Goal: Information Seeking & Learning: Check status

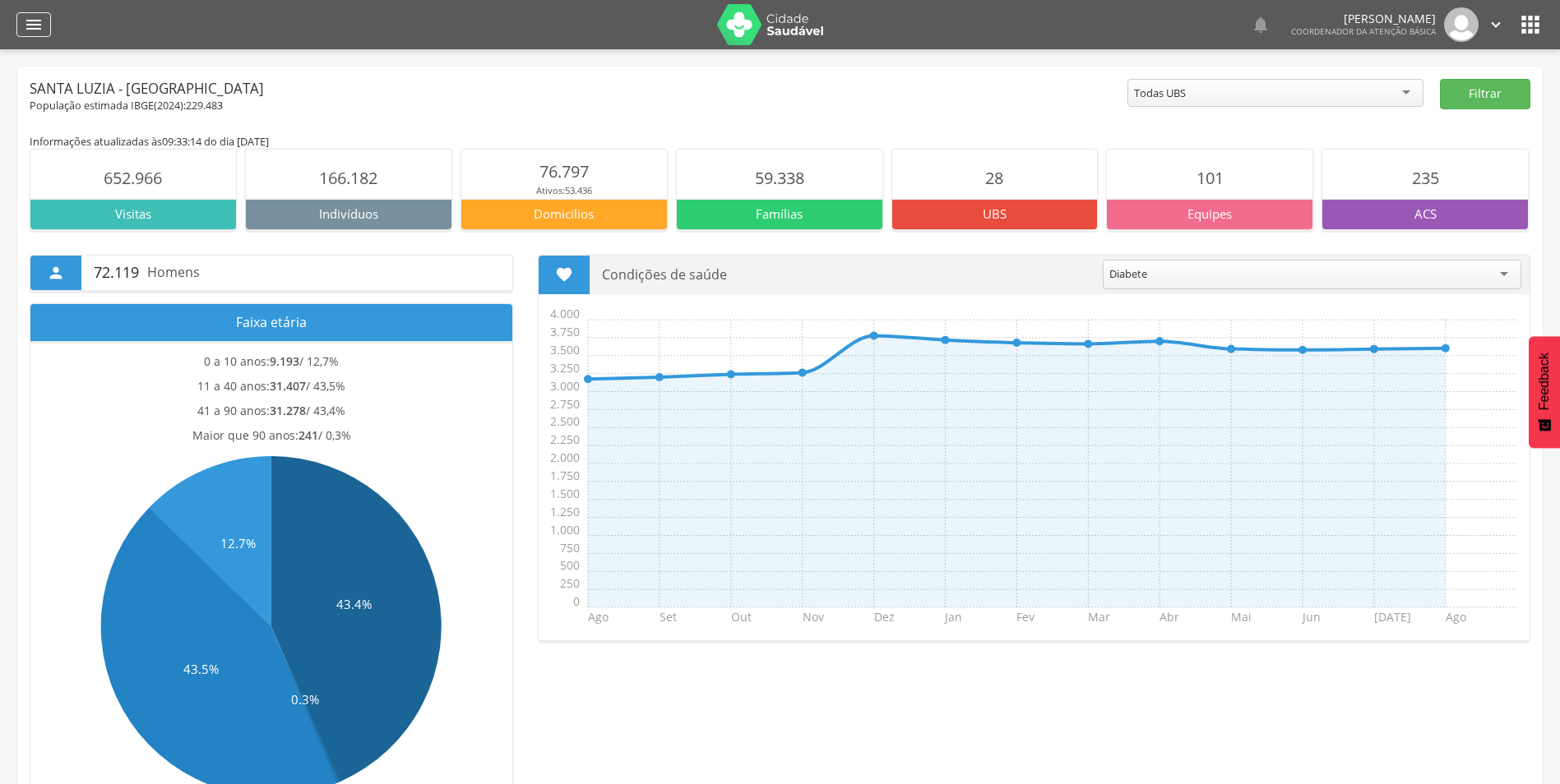
click at [37, 28] on icon "" at bounding box center [33, 24] width 20 height 20
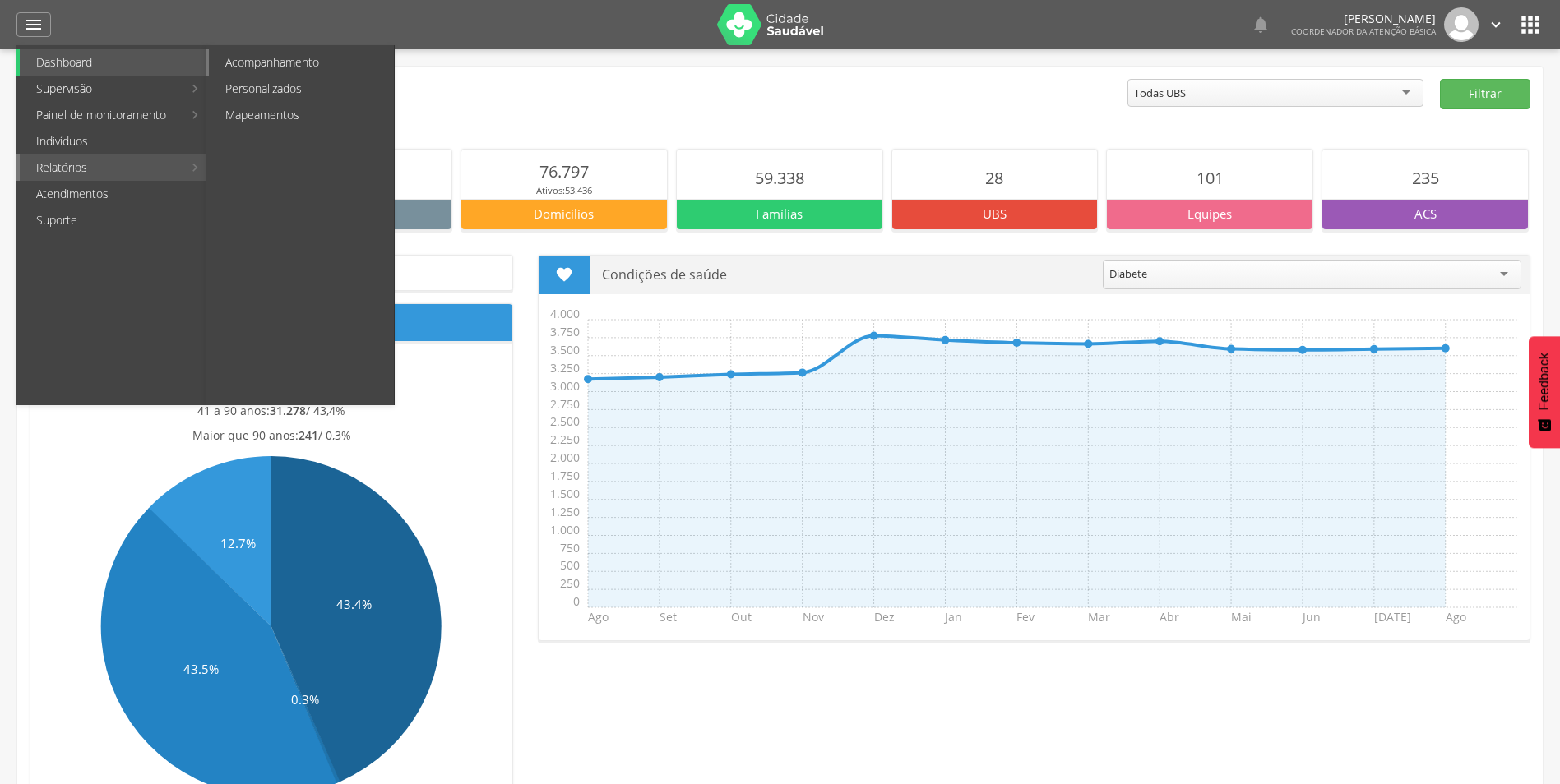
click at [295, 64] on link "Acompanhamento" at bounding box center [301, 62] width 185 height 26
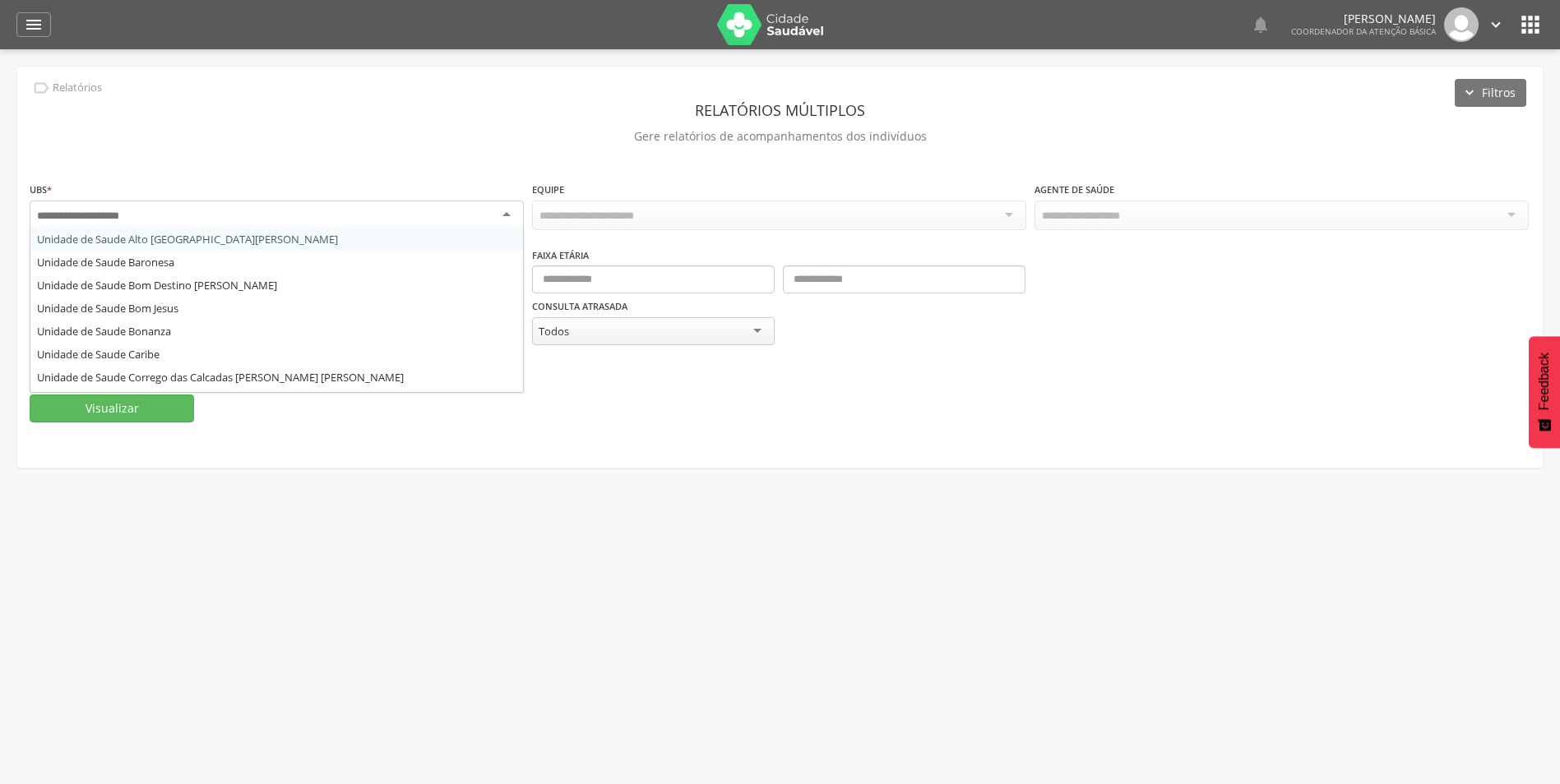
click at [509, 217] on div at bounding box center [277, 216] width 494 height 29
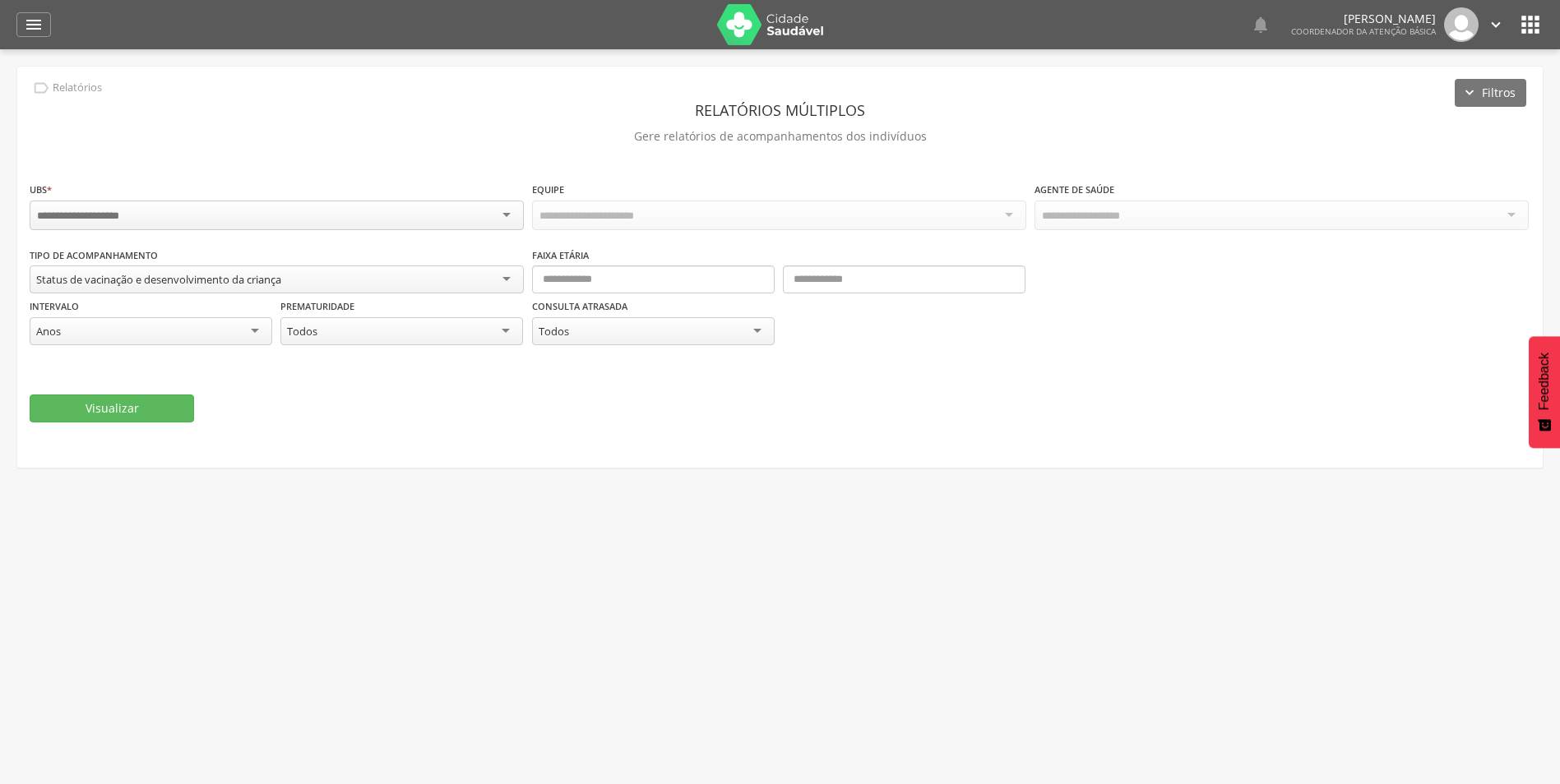
click at [1529, 24] on icon "" at bounding box center [1531, 24] width 26 height 26
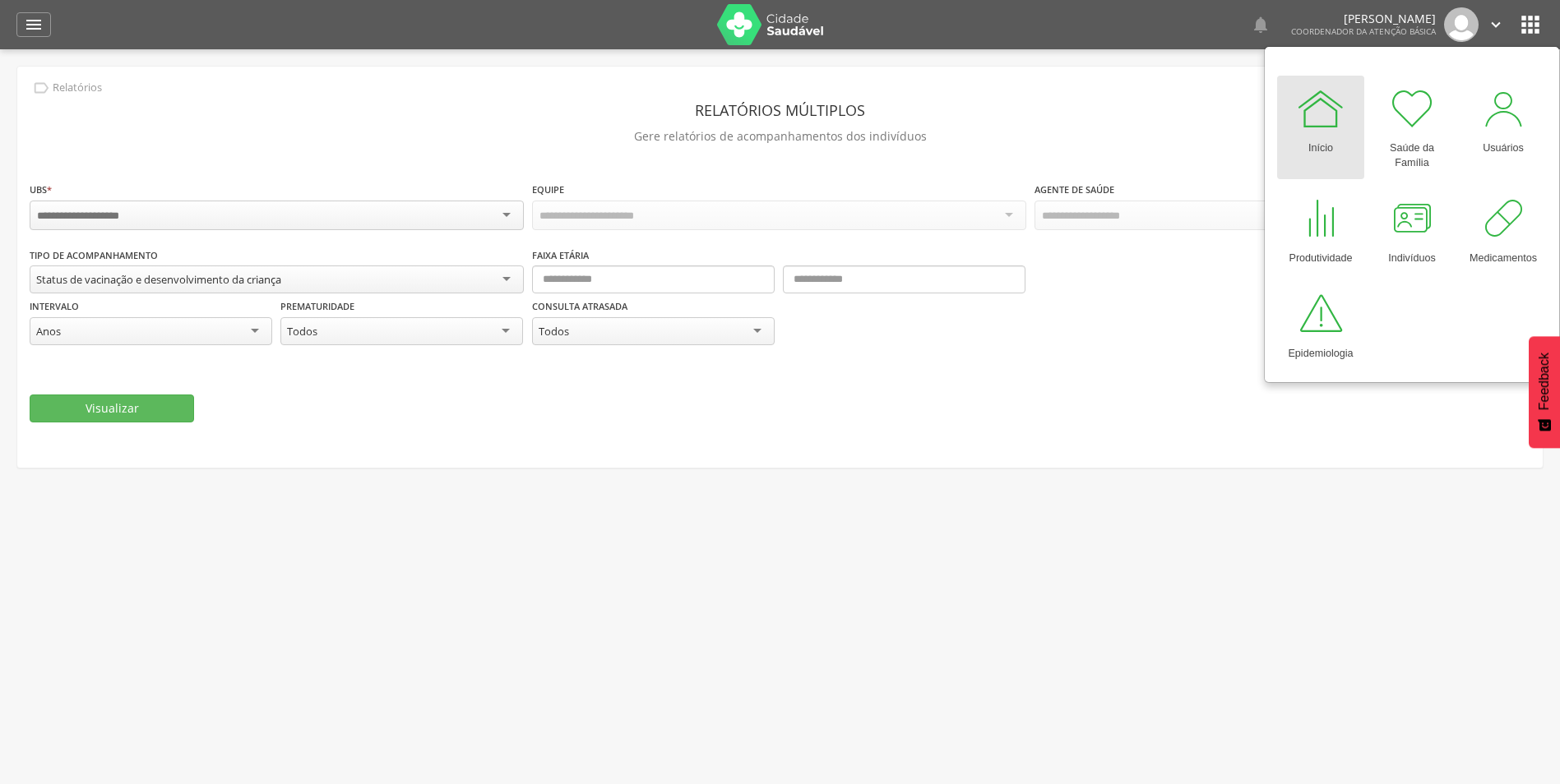
click at [1320, 113] on div at bounding box center [1321, 109] width 49 height 49
click at [28, 28] on icon "" at bounding box center [33, 24] width 20 height 20
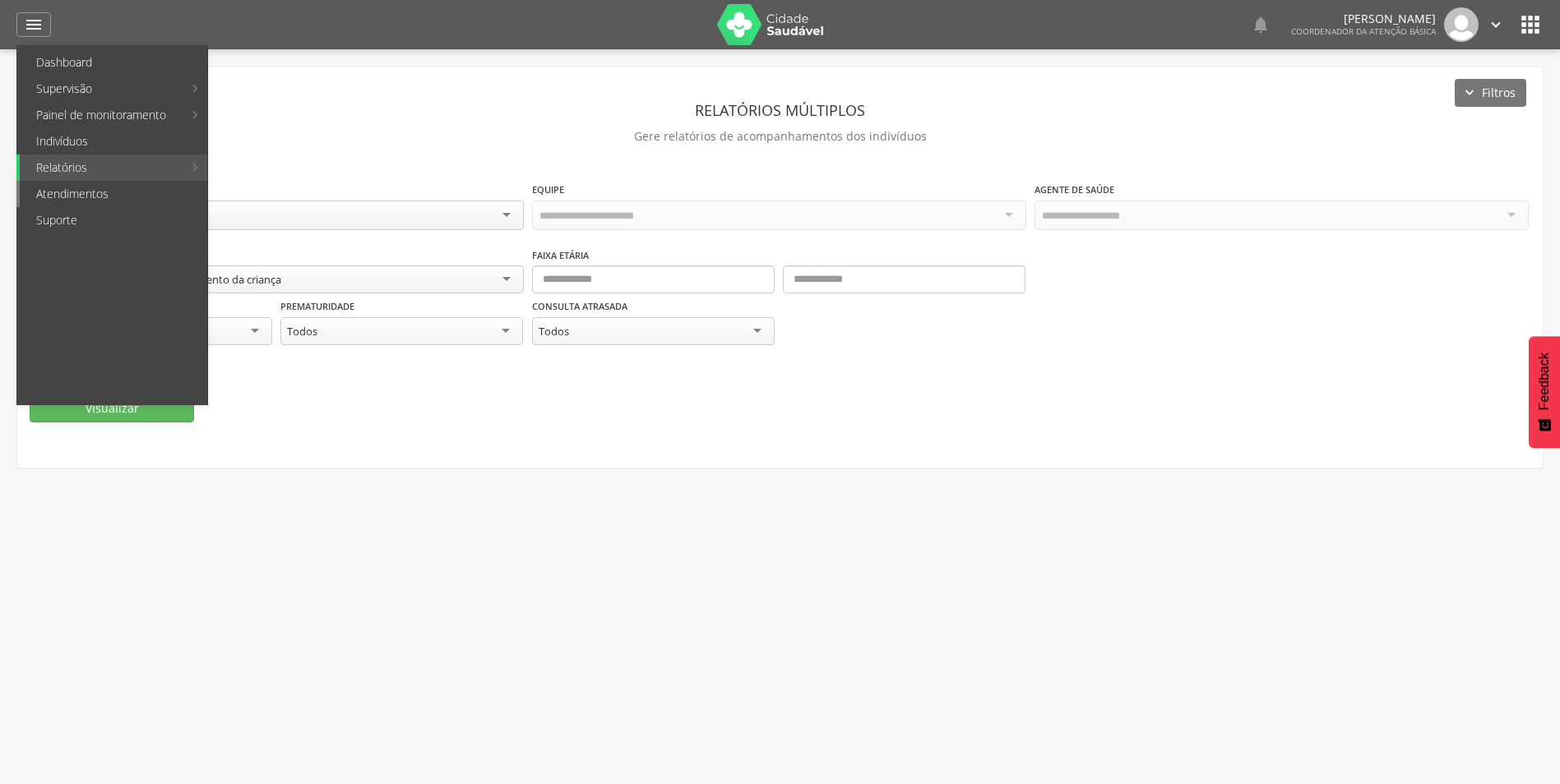
click at [139, 195] on link "Atendimentos" at bounding box center [113, 194] width 187 height 26
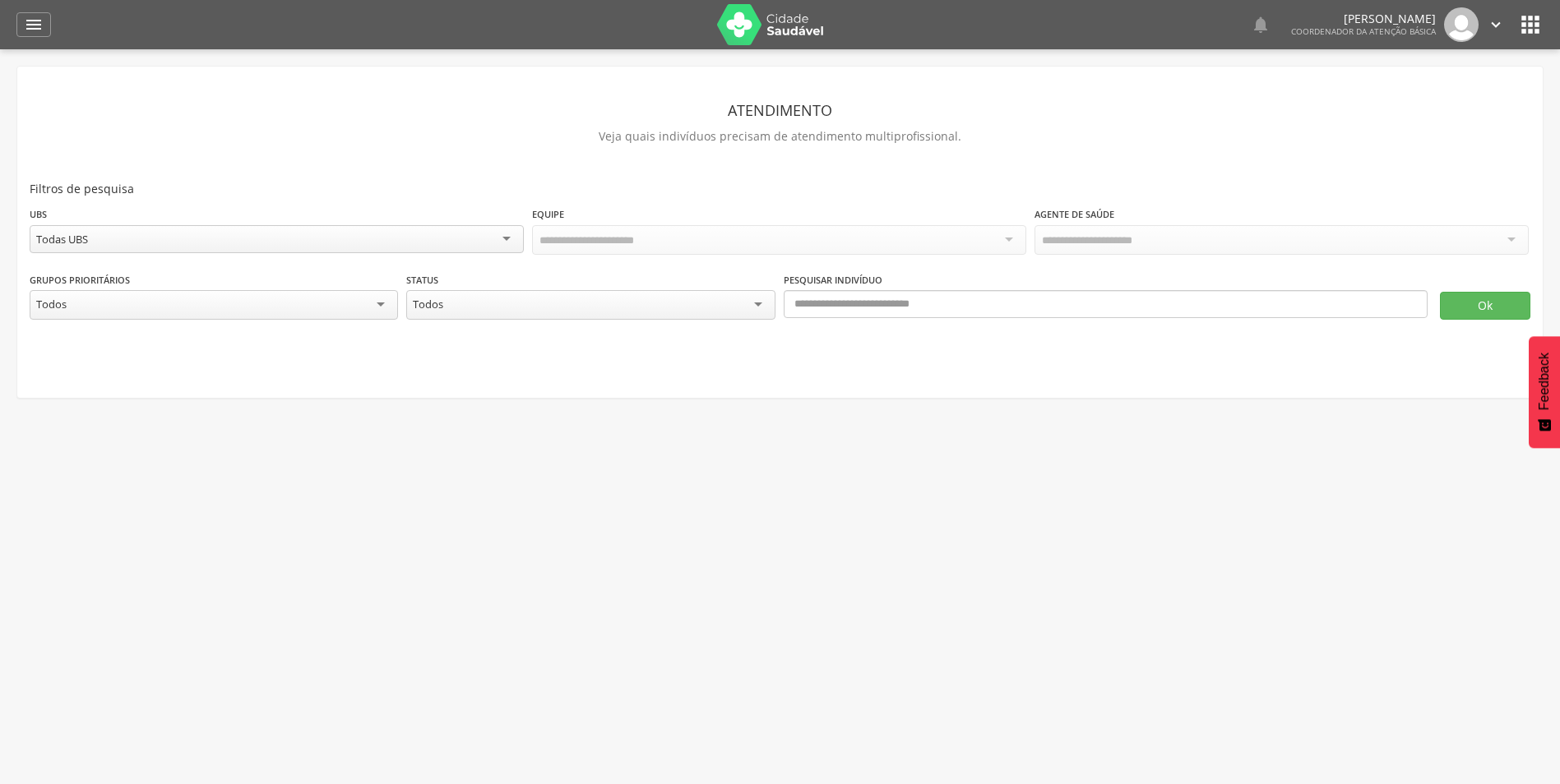
click at [505, 239] on div "Todas UBS" at bounding box center [277, 239] width 494 height 28
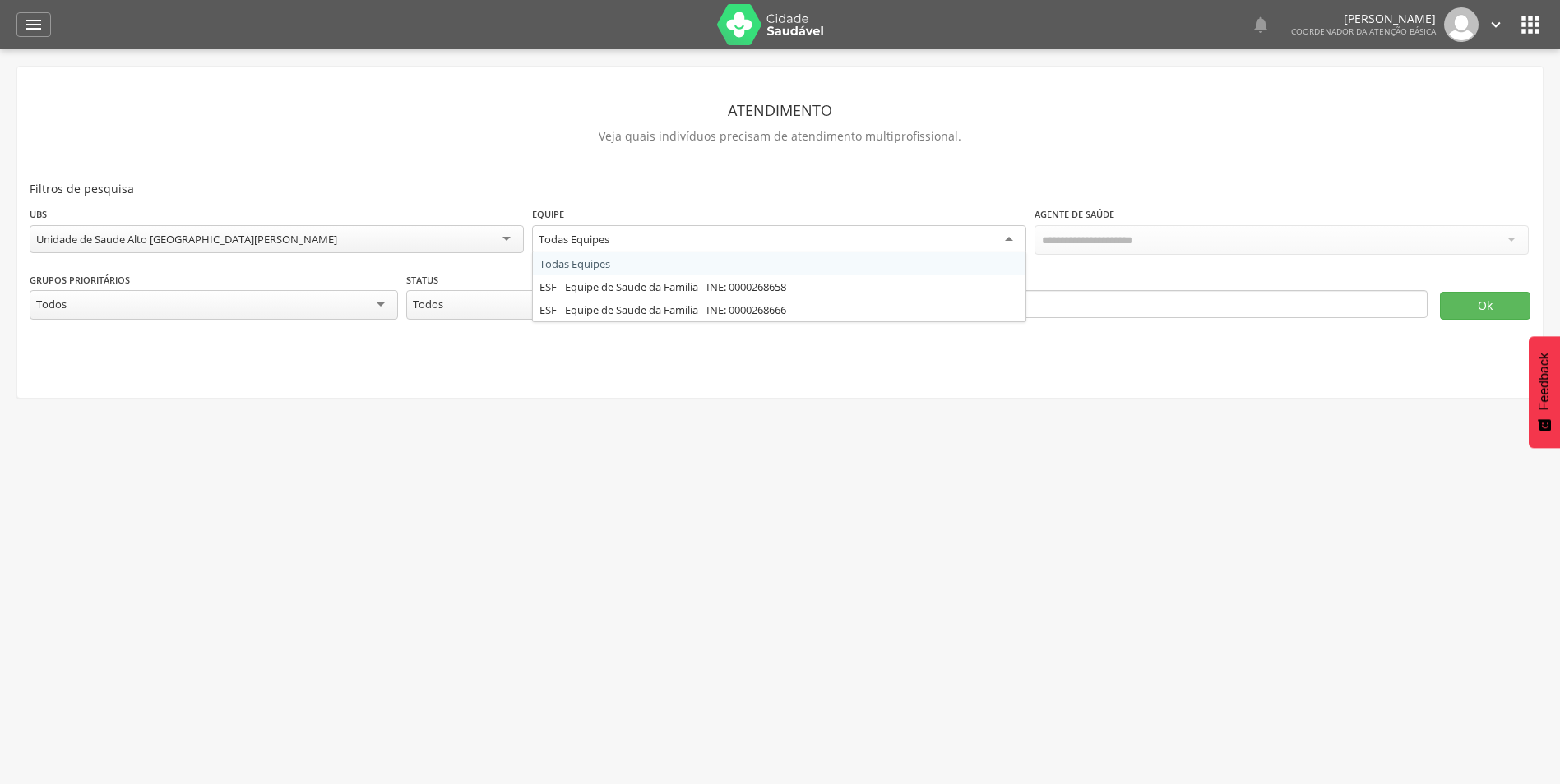
click at [1016, 237] on div "Todas Equipes" at bounding box center [780, 240] width 494 height 29
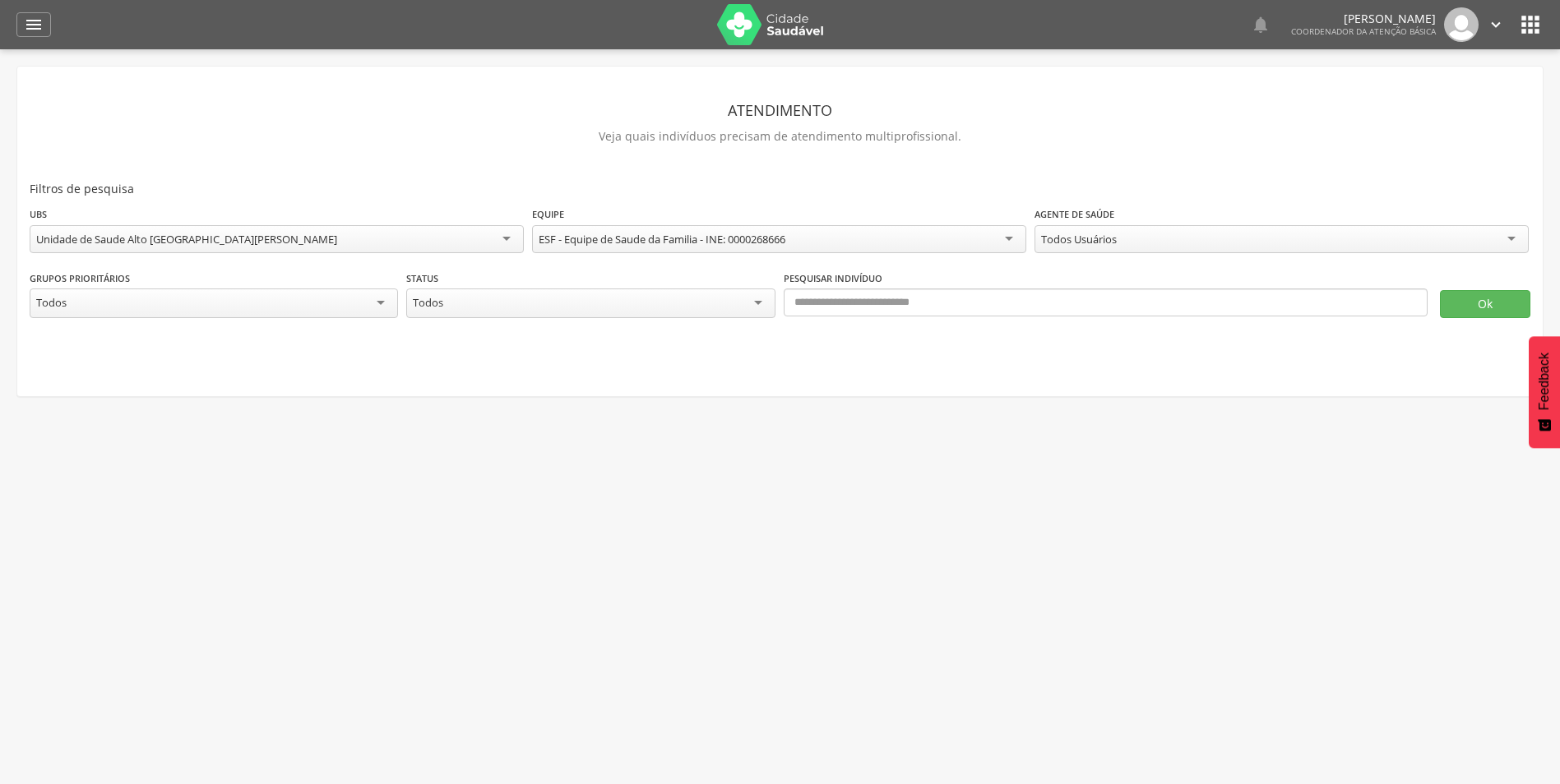
click at [1508, 238] on div "Todos Usuários" at bounding box center [1282, 239] width 494 height 28
click at [1310, 166] on div "**********" at bounding box center [780, 239] width 1501 height 288
click at [1498, 304] on button "Ok" at bounding box center [1485, 304] width 90 height 28
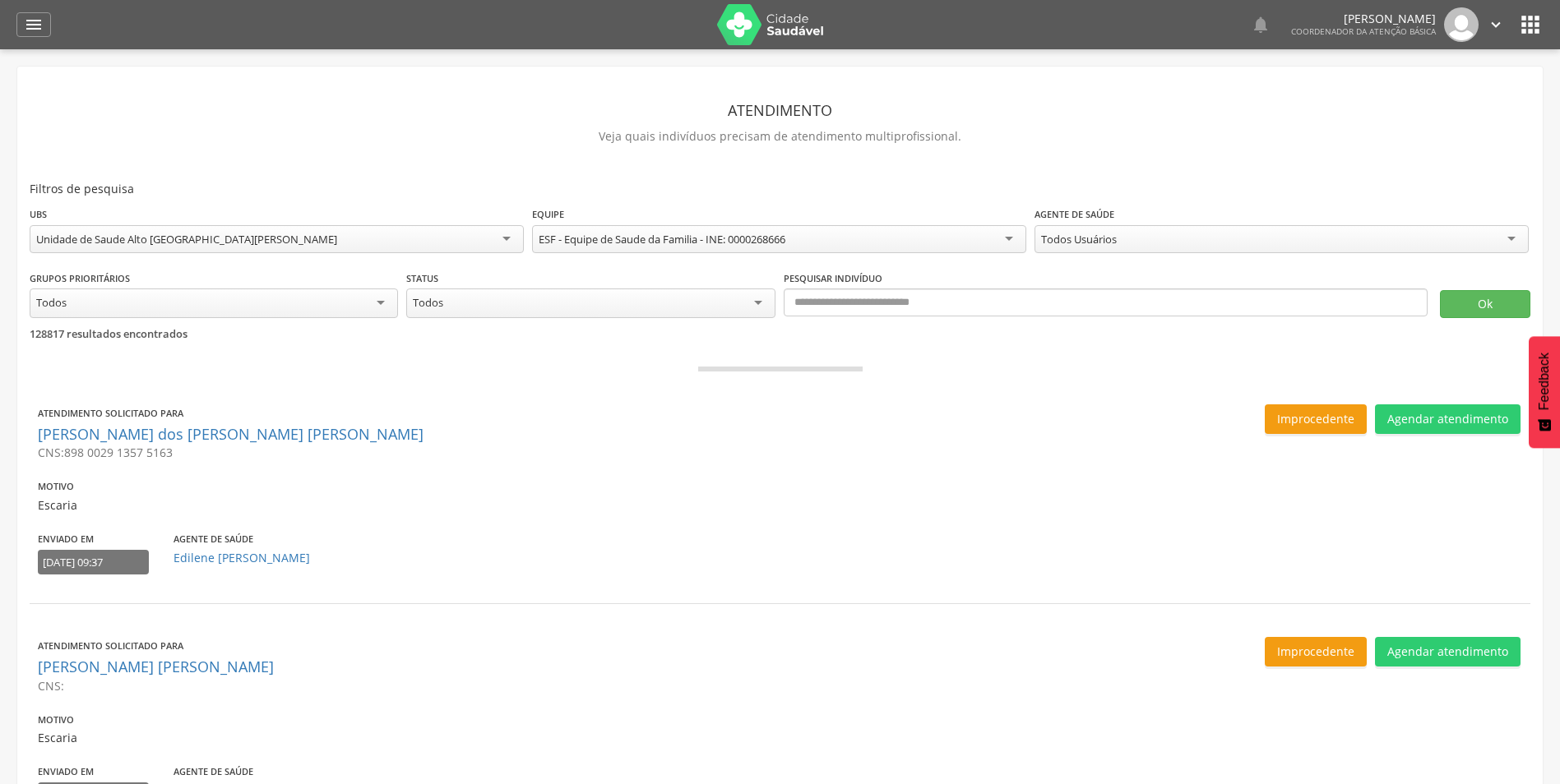
click at [756, 309] on div "Todos" at bounding box center [590, 303] width 369 height 29
click at [1233, 234] on div "Todos Usuários" at bounding box center [1282, 239] width 494 height 28
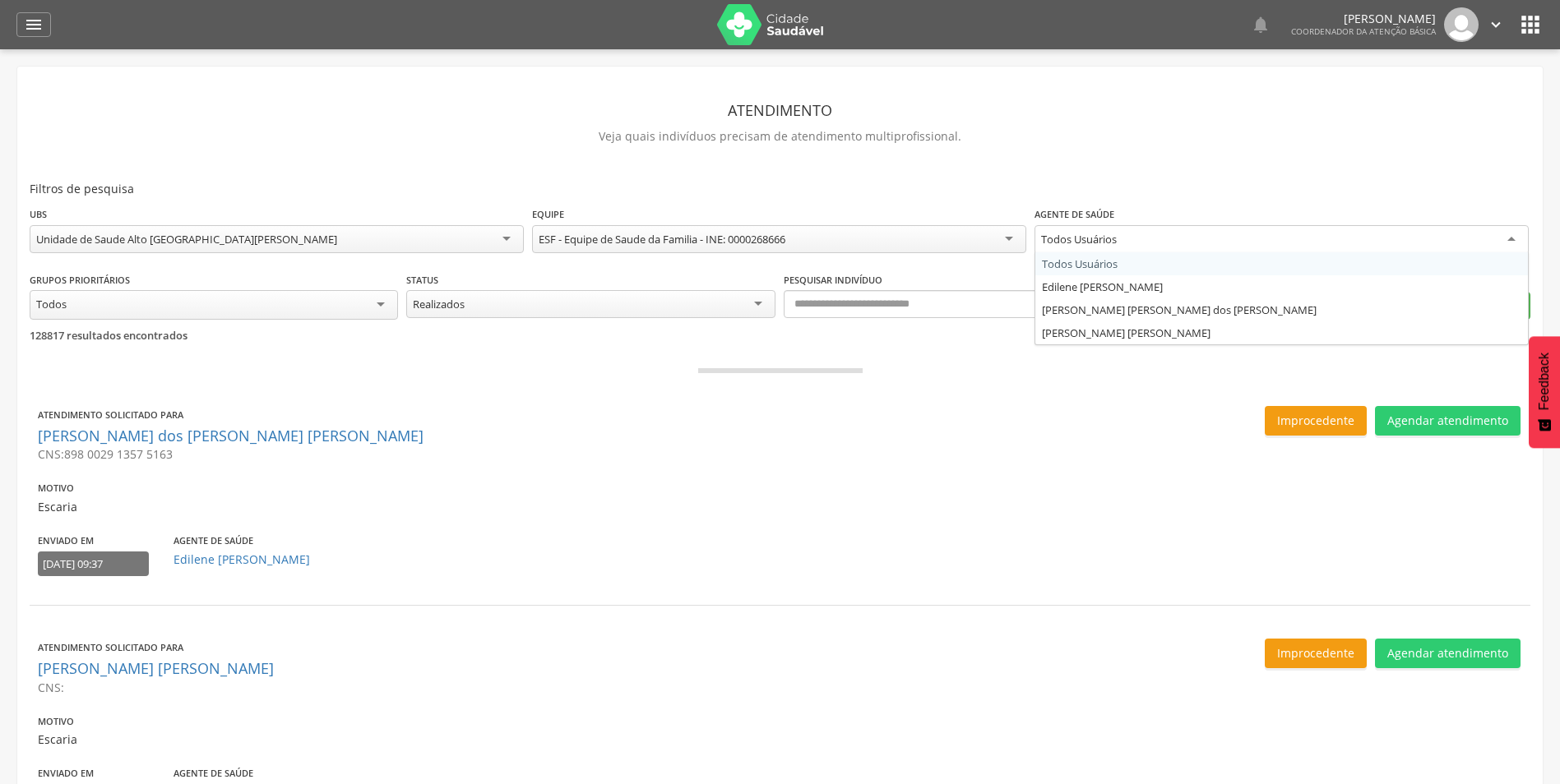
click at [1268, 249] on div "Todos Usuários" at bounding box center [1282, 240] width 494 height 29
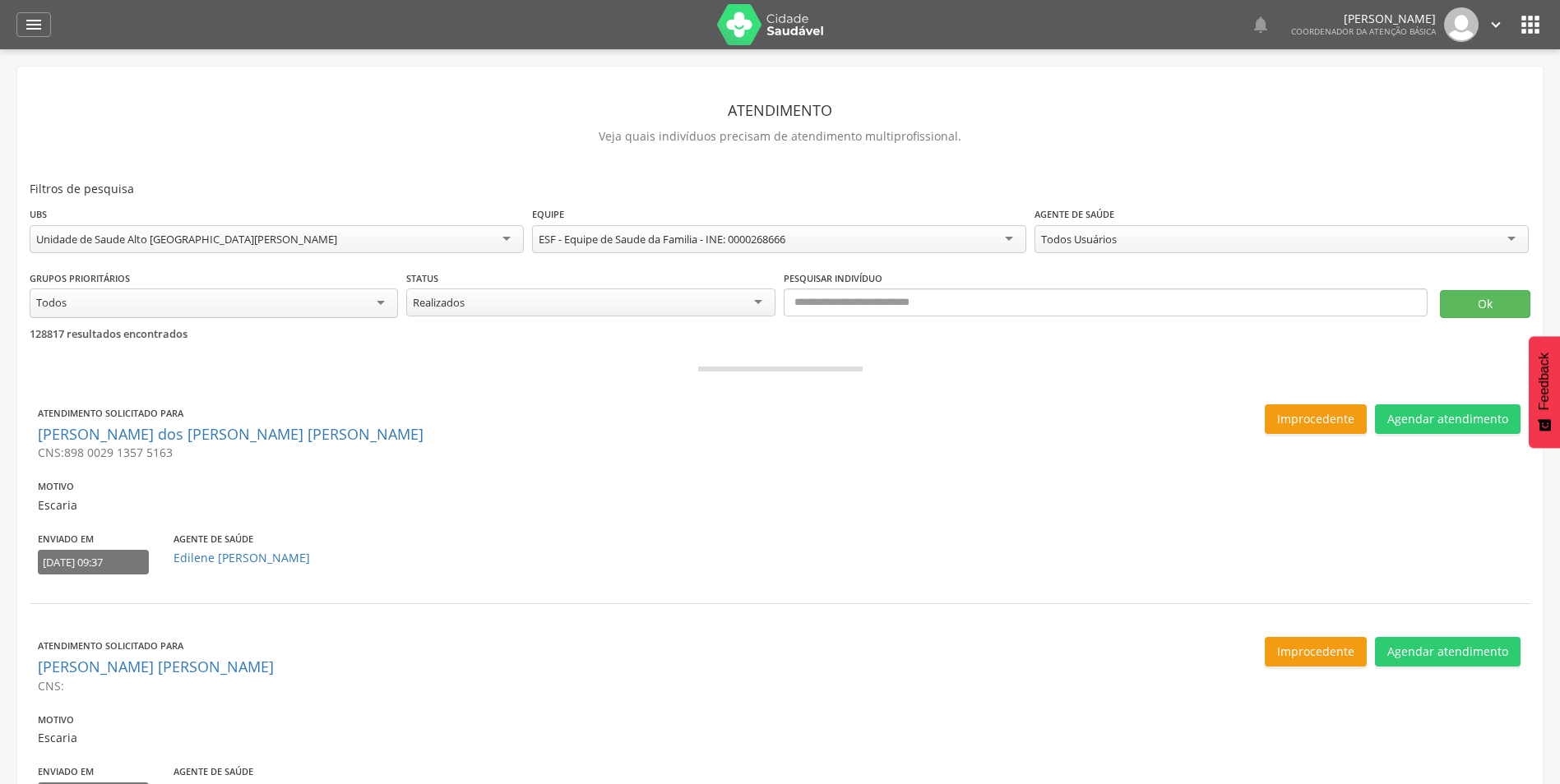
click at [1479, 302] on button "Ok" at bounding box center [1485, 304] width 90 height 28
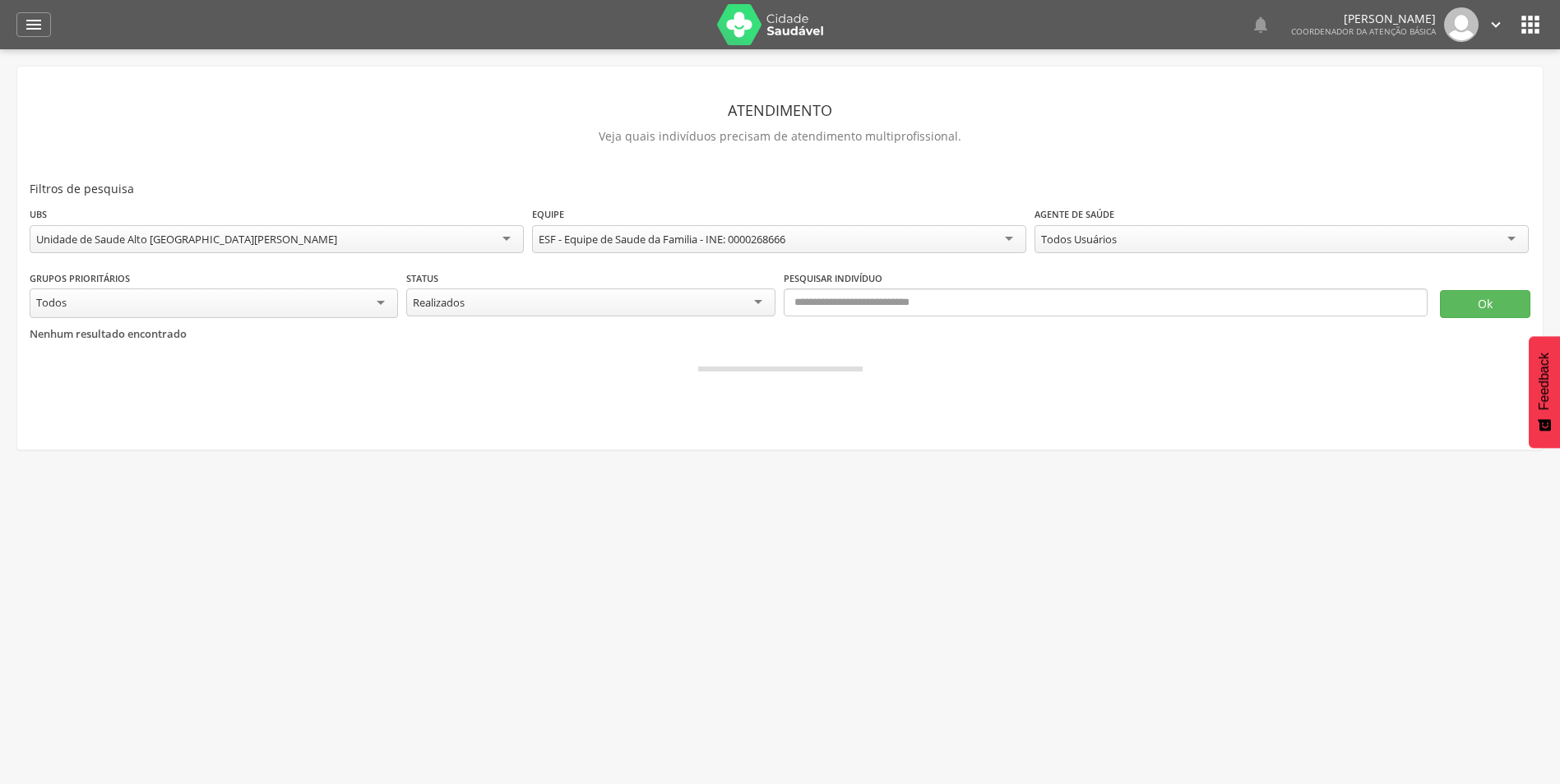
click at [753, 299] on div "Realizados" at bounding box center [590, 302] width 369 height 28
click at [1470, 303] on button "Ok" at bounding box center [1485, 304] width 90 height 28
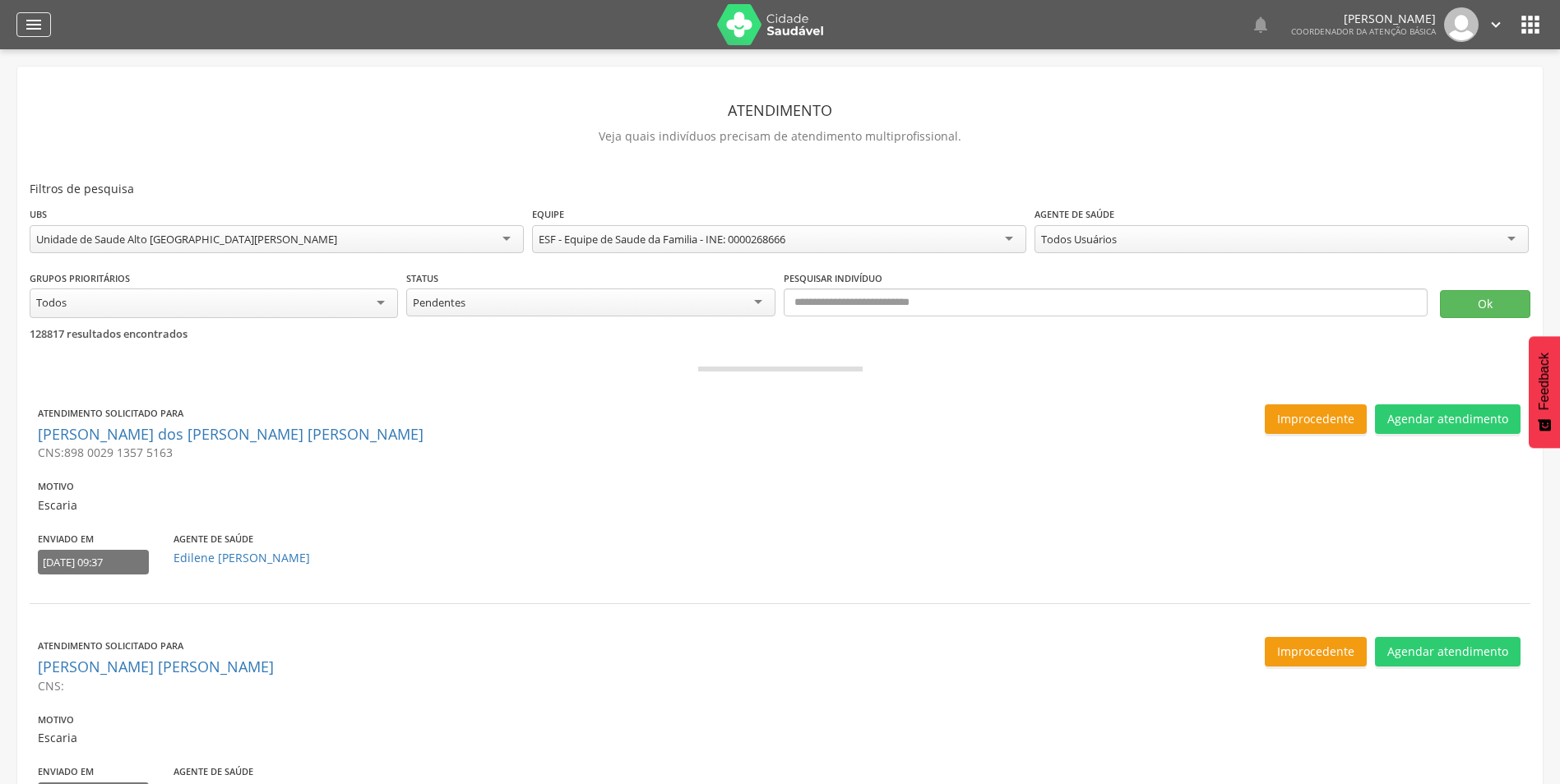
click at [28, 30] on icon "" at bounding box center [33, 24] width 20 height 20
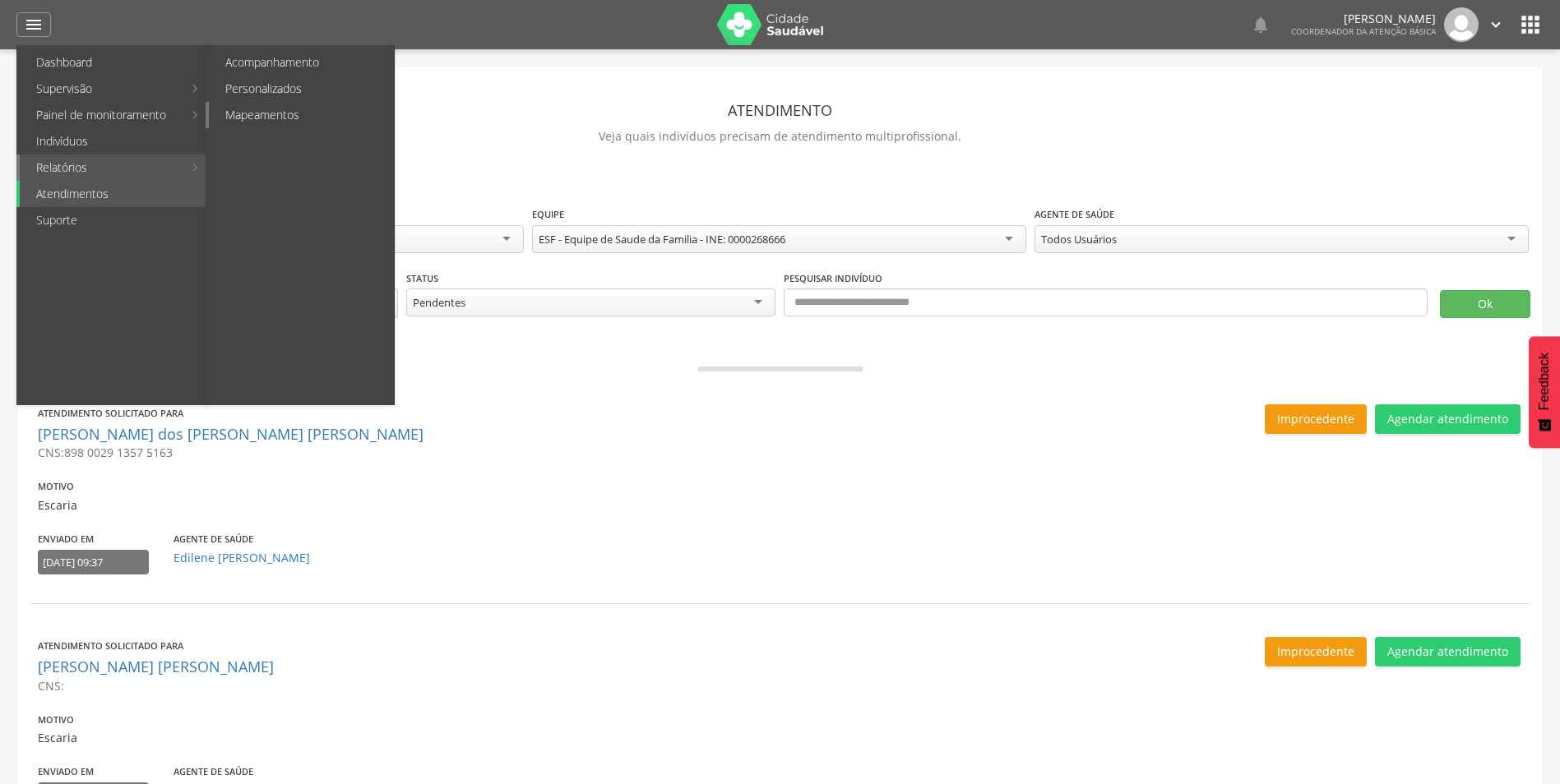
click at [280, 112] on link "Mapeamentos" at bounding box center [301, 115] width 185 height 26
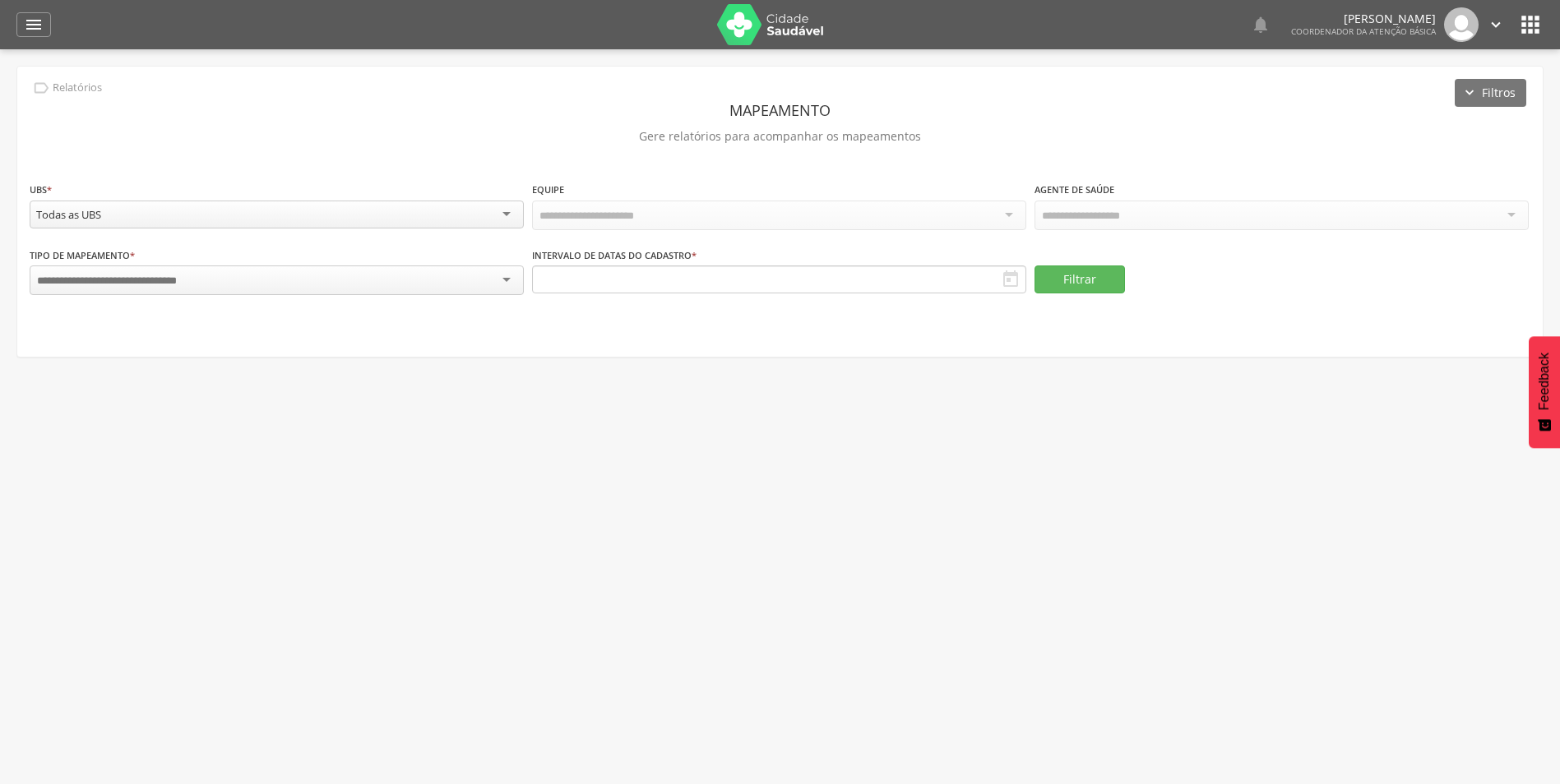
click at [502, 201] on div "Todas as UBS" at bounding box center [277, 215] width 494 height 28
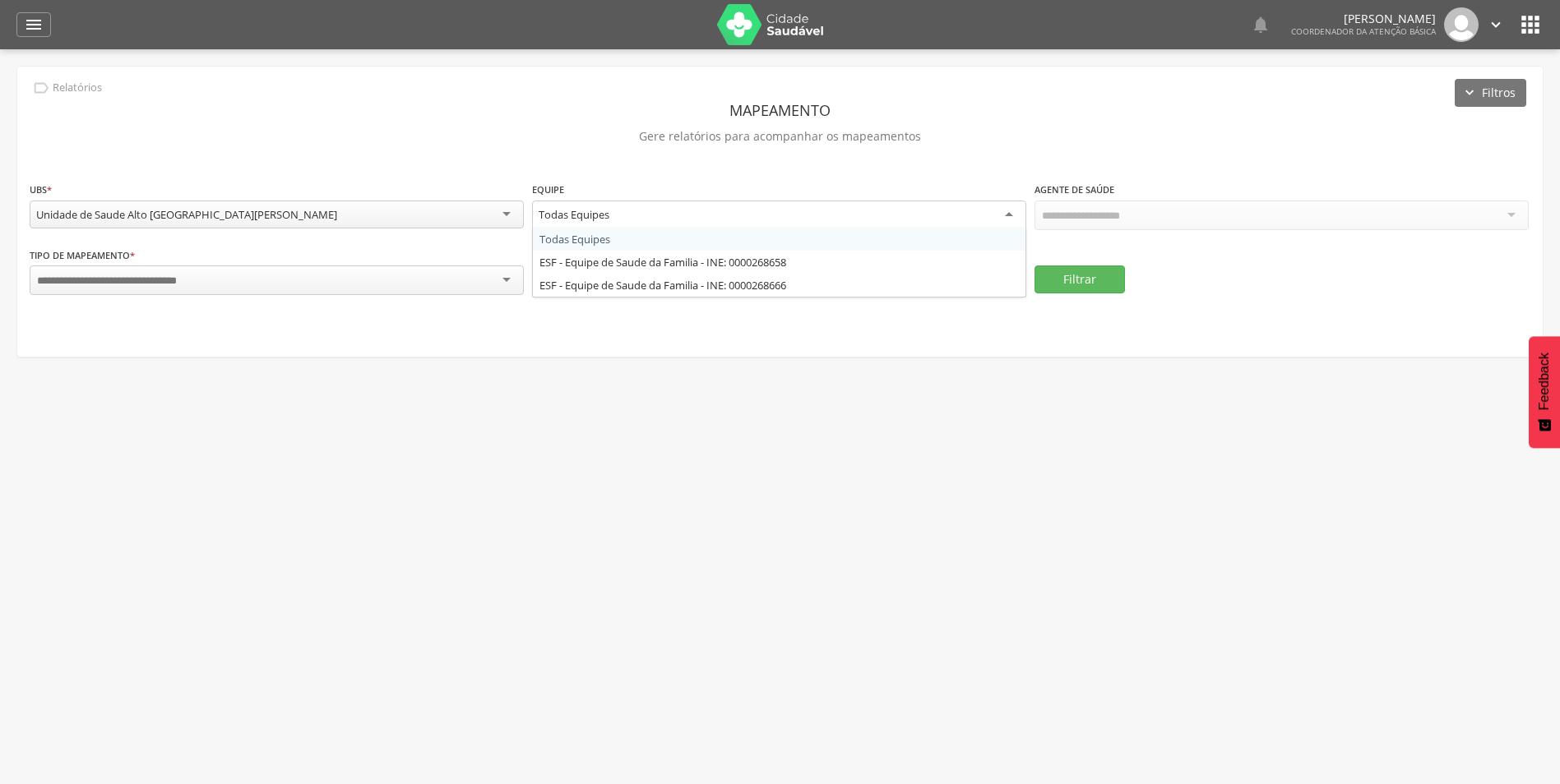
click at [1013, 213] on div "Todas Equipes" at bounding box center [780, 216] width 494 height 29
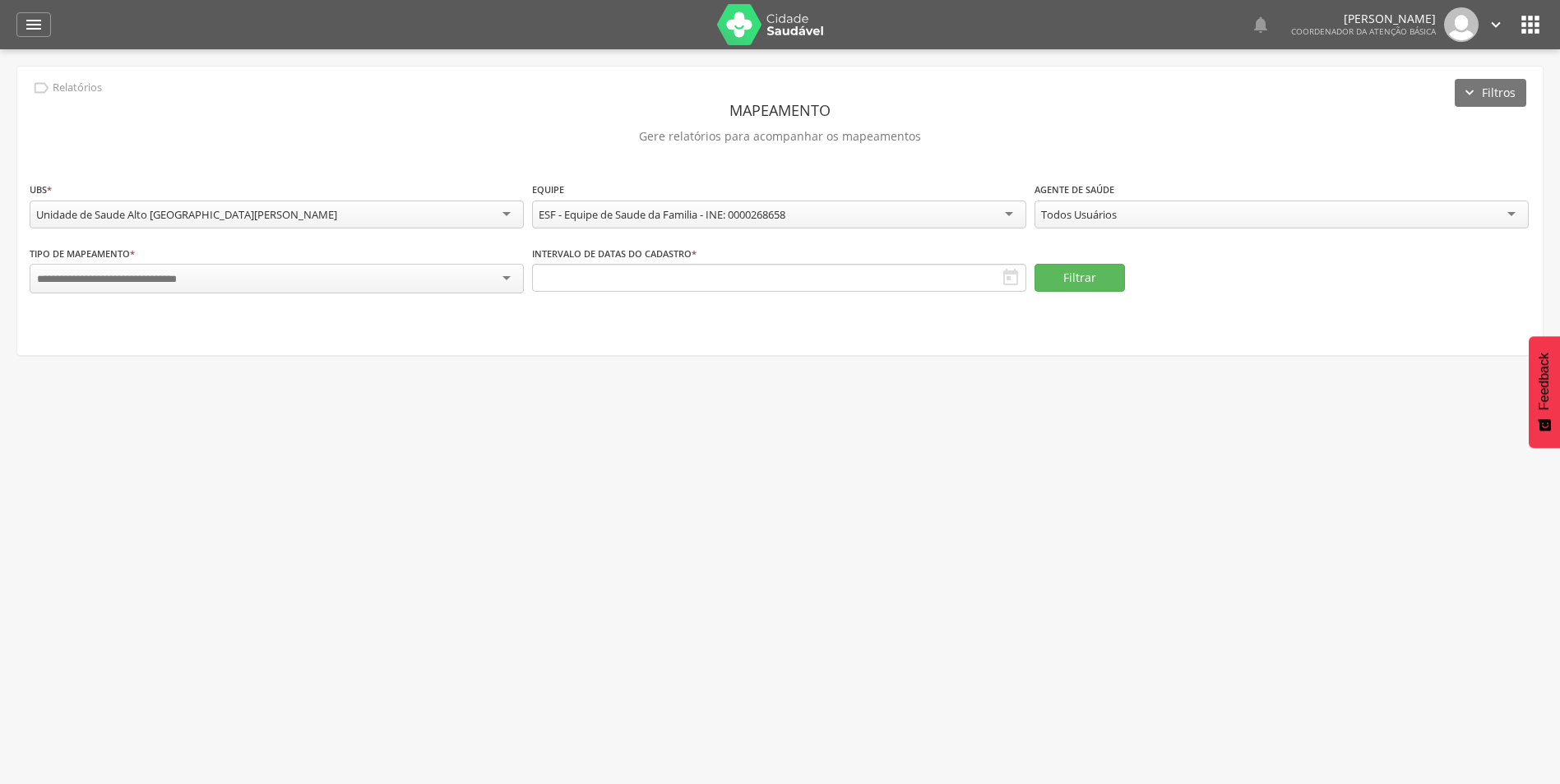
click at [1500, 207] on div "Todos Usuários" at bounding box center [1282, 215] width 494 height 28
click at [1071, 272] on button "Filtrar" at bounding box center [1080, 277] width 90 height 28
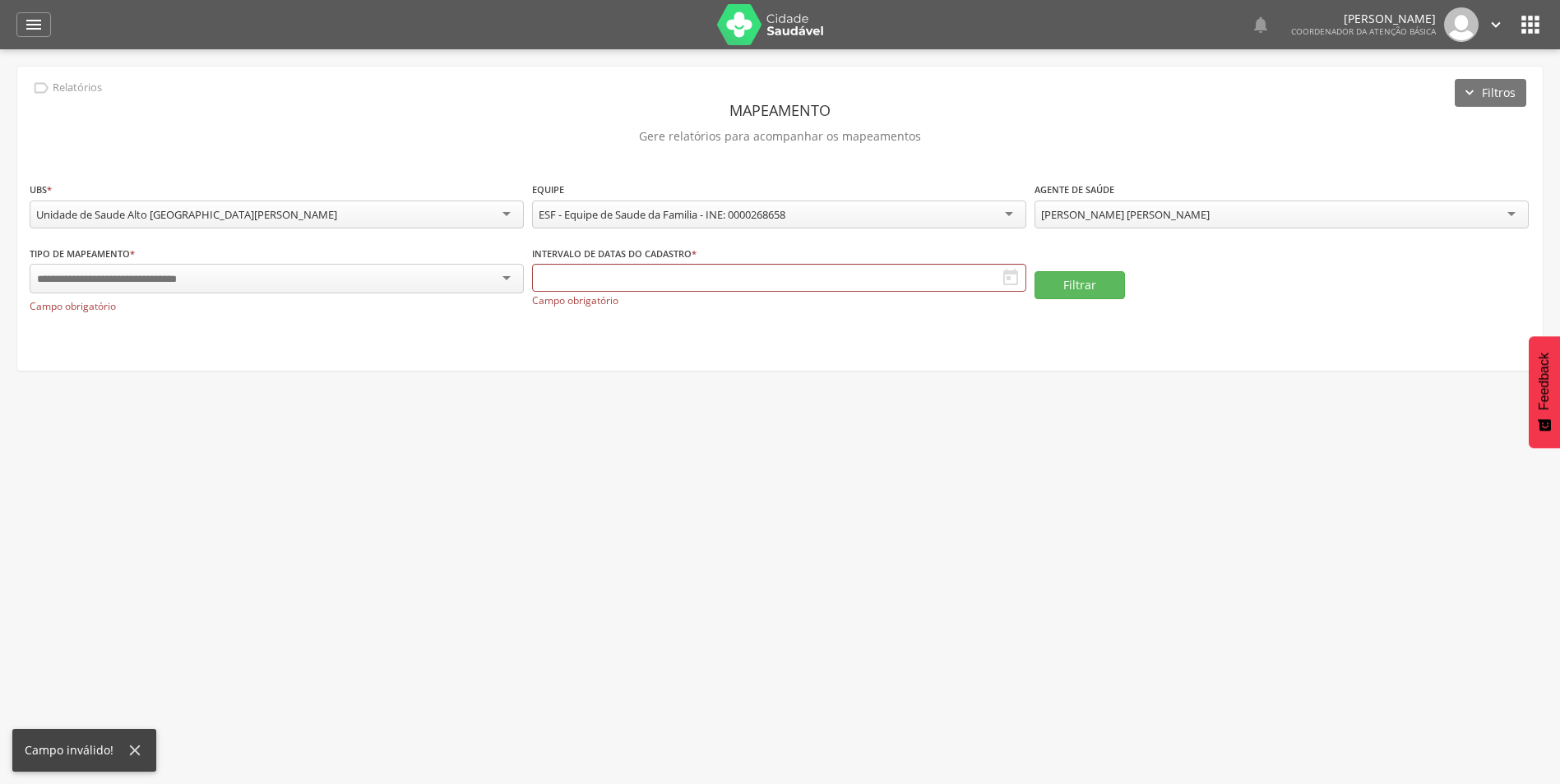
click at [511, 275] on div at bounding box center [277, 278] width 494 height 29
click at [1098, 278] on button "Filtrar" at bounding box center [1080, 284] width 90 height 28
click at [544, 303] on span at bounding box center [546, 307] width 28 height 28
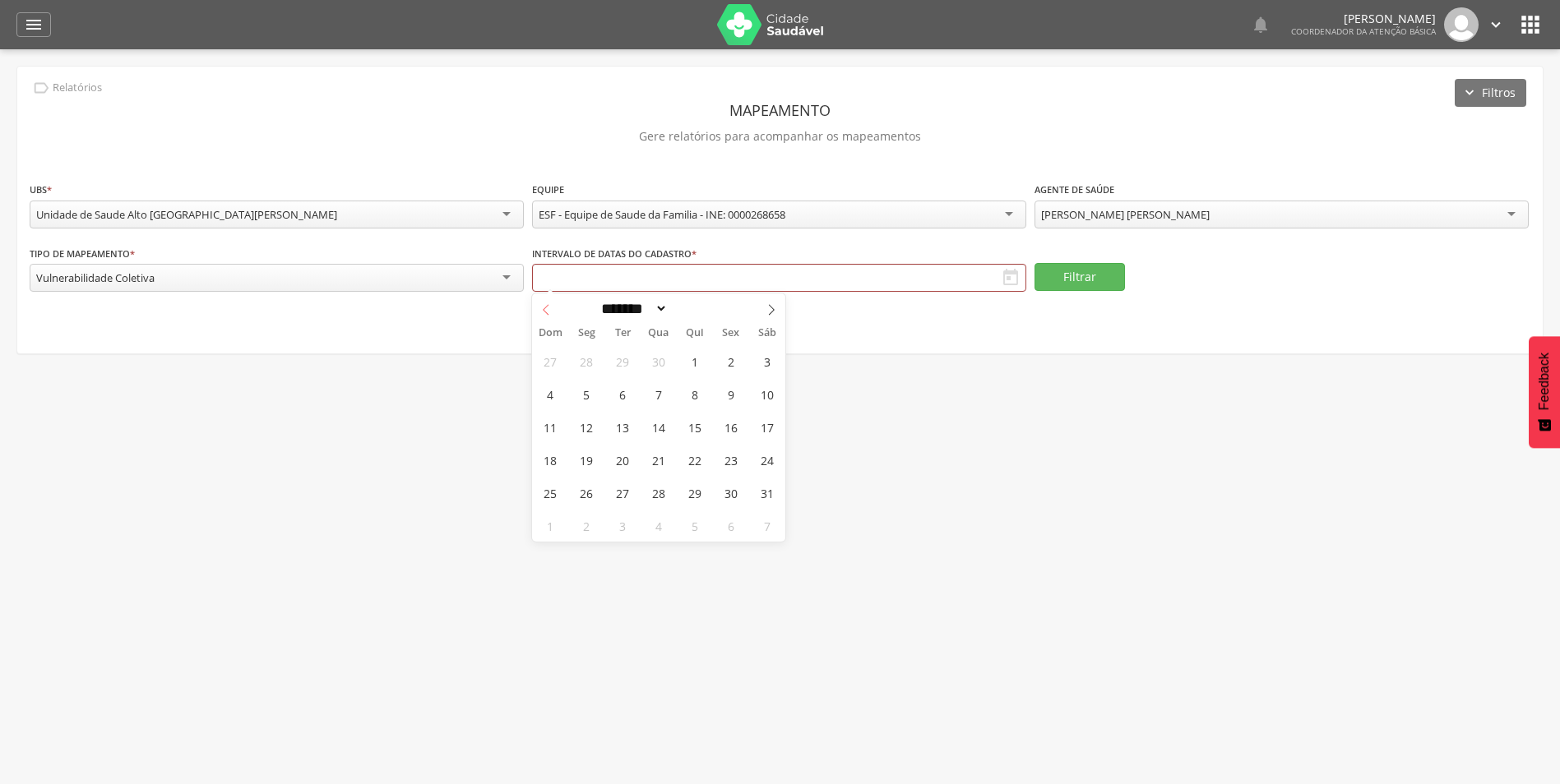
click at [544, 303] on span at bounding box center [546, 307] width 28 height 28
select select "*"
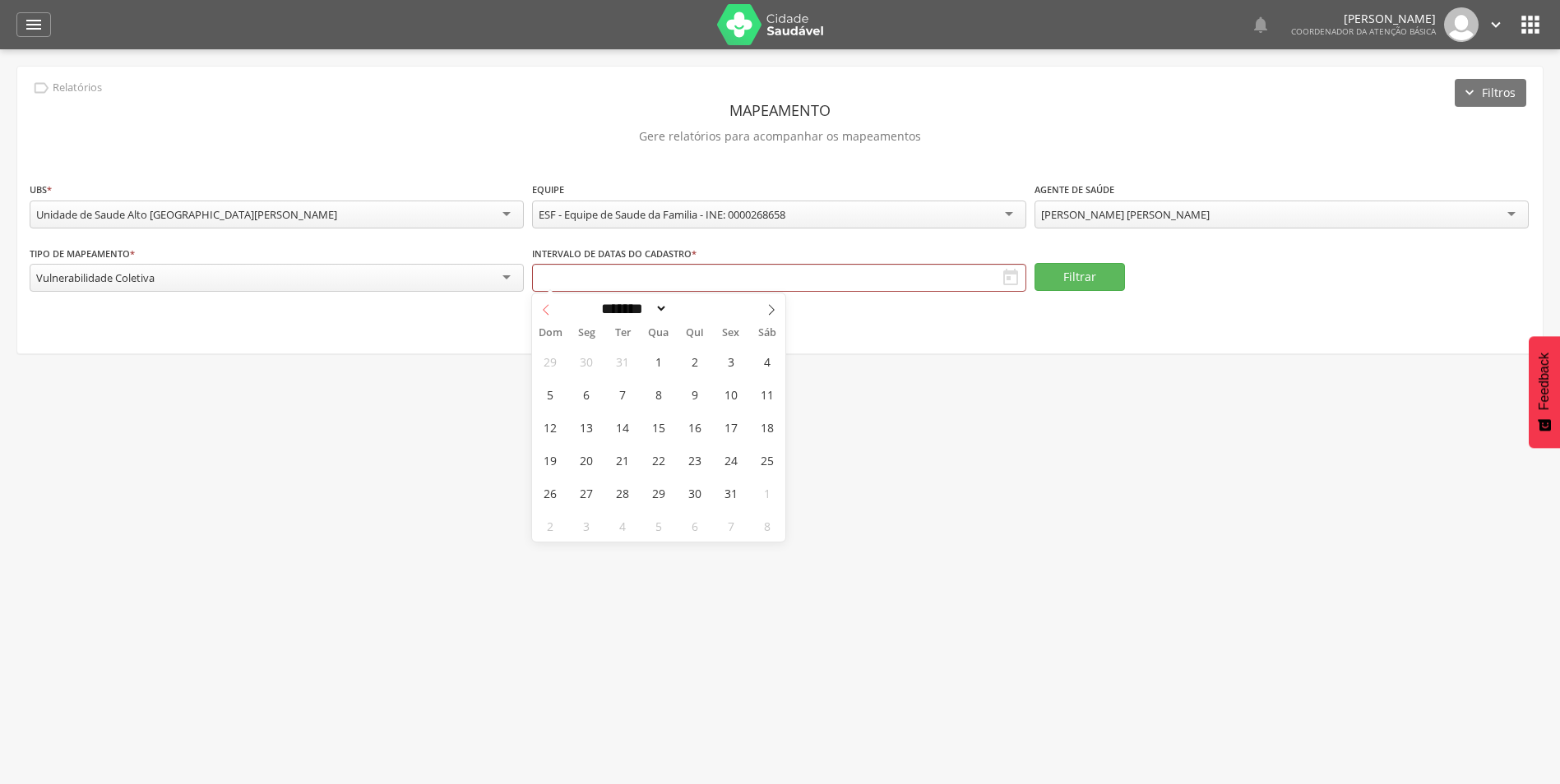
click at [544, 303] on span at bounding box center [546, 307] width 28 height 28
type input "****"
select select "**"
click at [1092, 271] on button "Filtrar" at bounding box center [1080, 276] width 90 height 28
click at [774, 305] on icon at bounding box center [772, 310] width 12 height 12
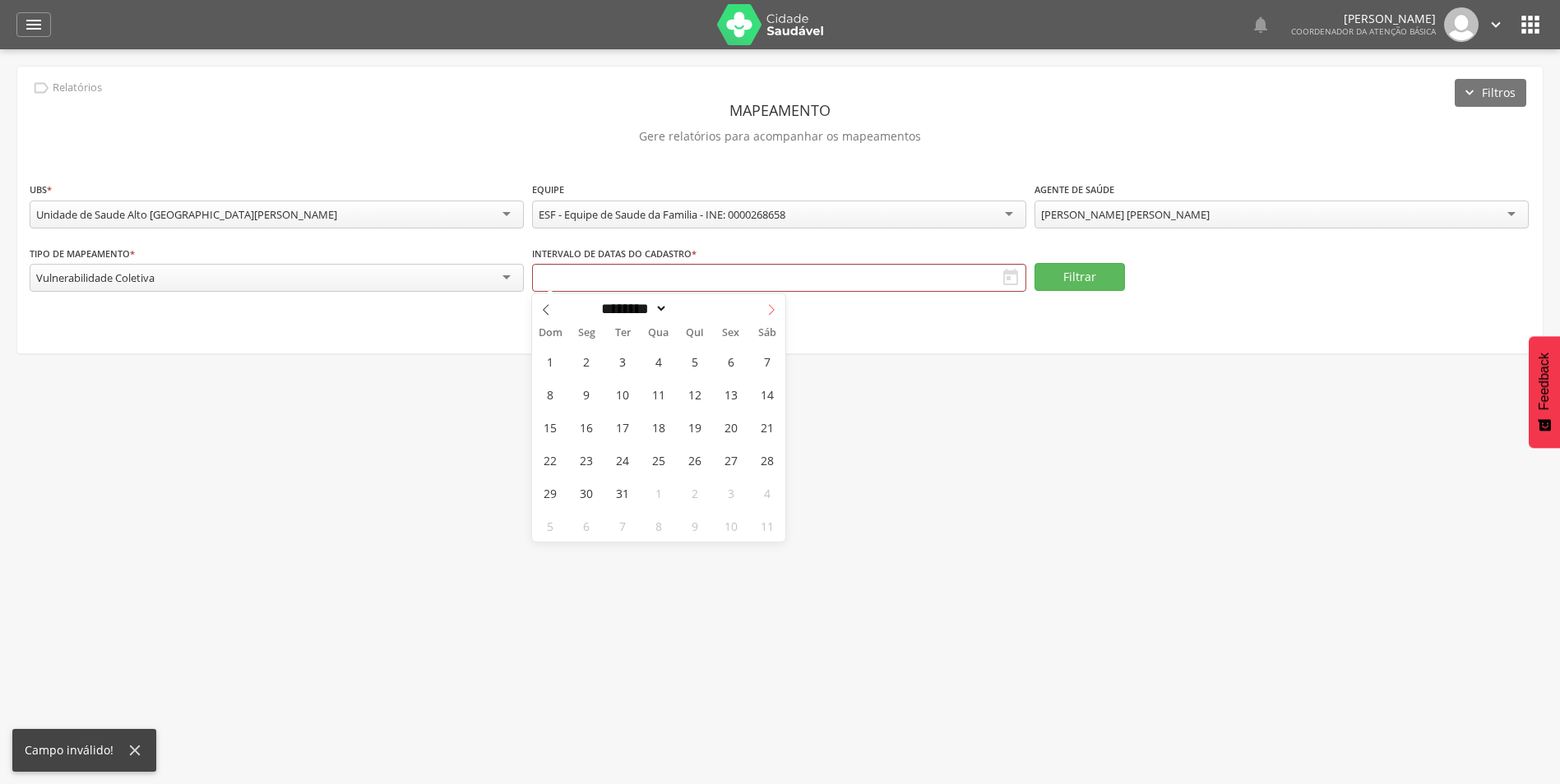
type input "****"
click at [1100, 280] on button "Filtrar" at bounding box center [1080, 276] width 90 height 28
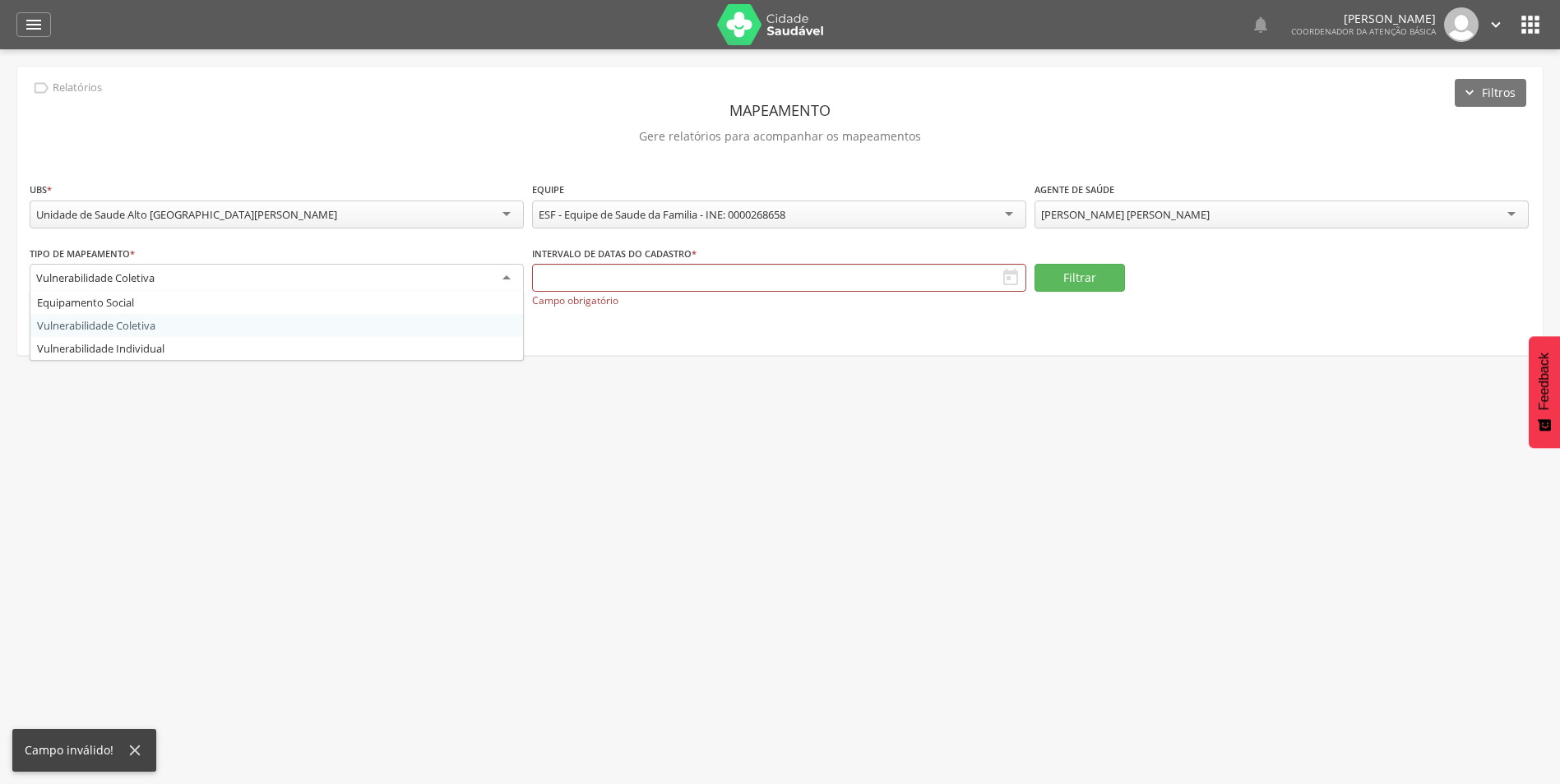
click at [383, 278] on div "Vulnerabilidade Coletiva" at bounding box center [277, 278] width 494 height 29
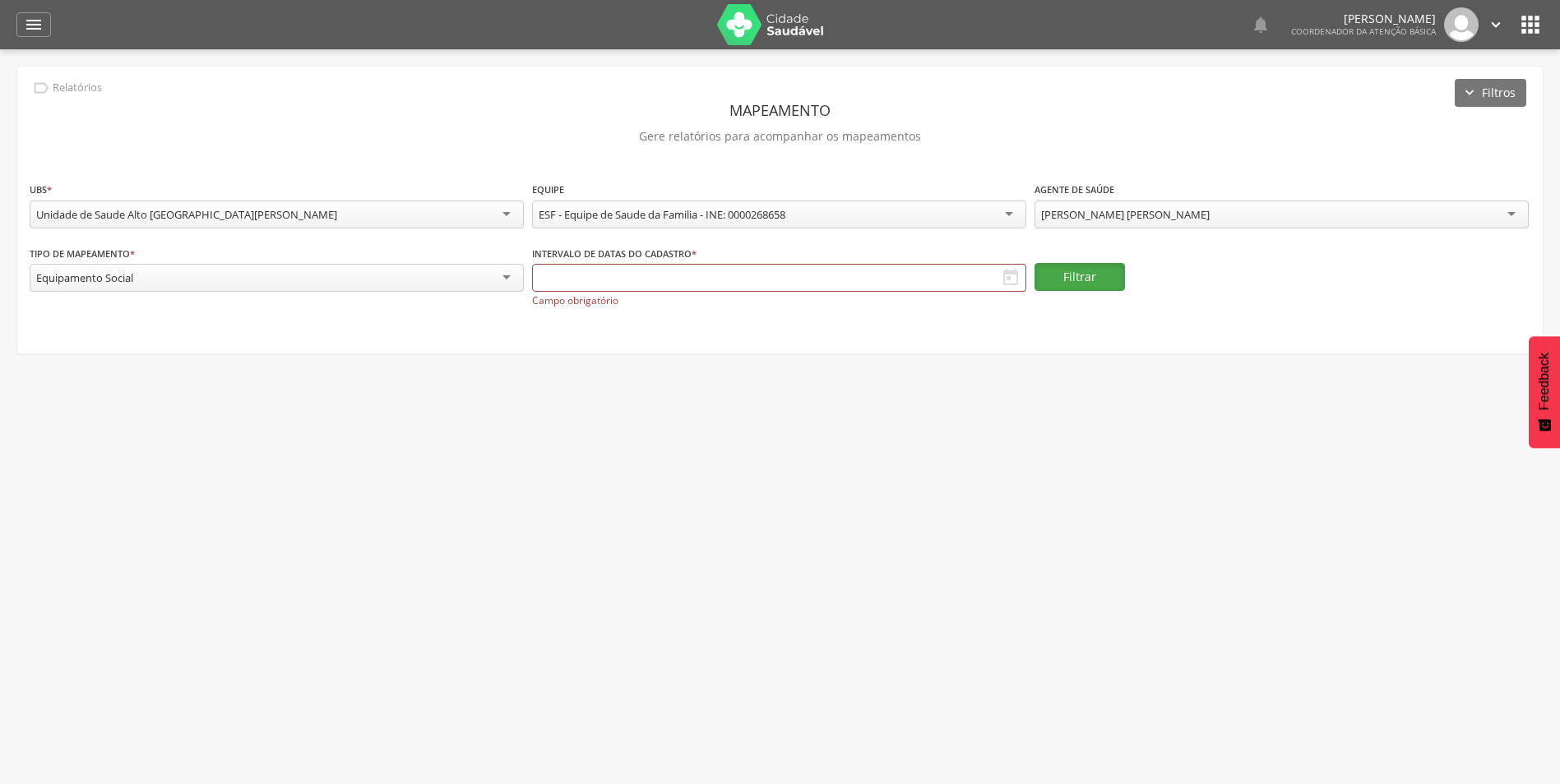
click at [1091, 284] on button "Filtrar" at bounding box center [1080, 276] width 90 height 28
click at [1332, 281] on div "Filtrar" at bounding box center [1282, 276] width 494 height 64
click at [1508, 210] on div "[PERSON_NAME] [PERSON_NAME]" at bounding box center [1282, 215] width 494 height 28
click at [1077, 273] on button "Filtrar" at bounding box center [1080, 276] width 90 height 28
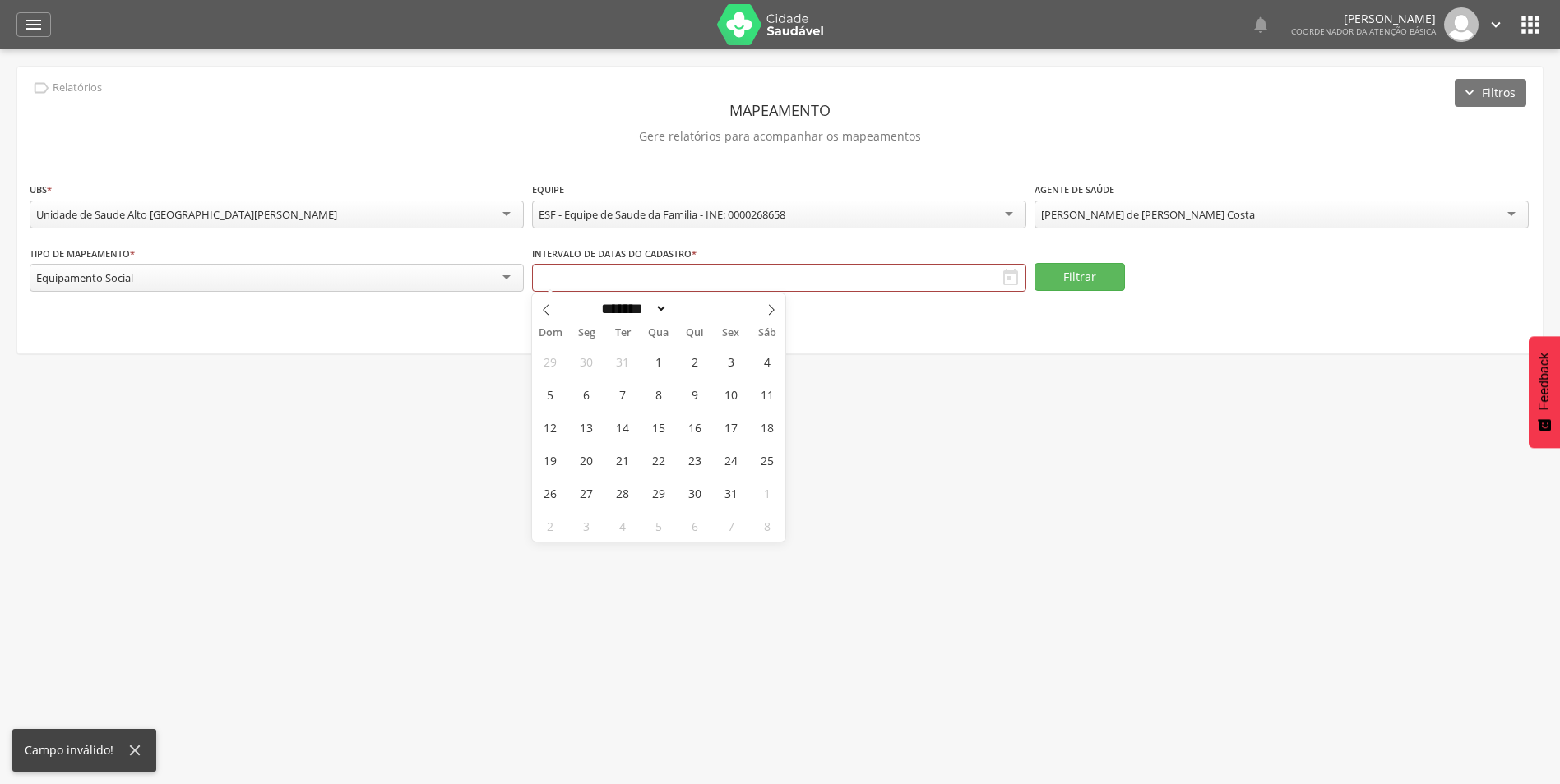
click at [501, 274] on div "Equipamento Social" at bounding box center [277, 277] width 494 height 28
click at [1013, 278] on icon "" at bounding box center [1011, 277] width 20 height 20
click at [621, 274] on input "text" at bounding box center [780, 277] width 494 height 28
click at [770, 304] on icon at bounding box center [772, 310] width 12 height 12
click at [769, 304] on icon at bounding box center [772, 310] width 12 height 12
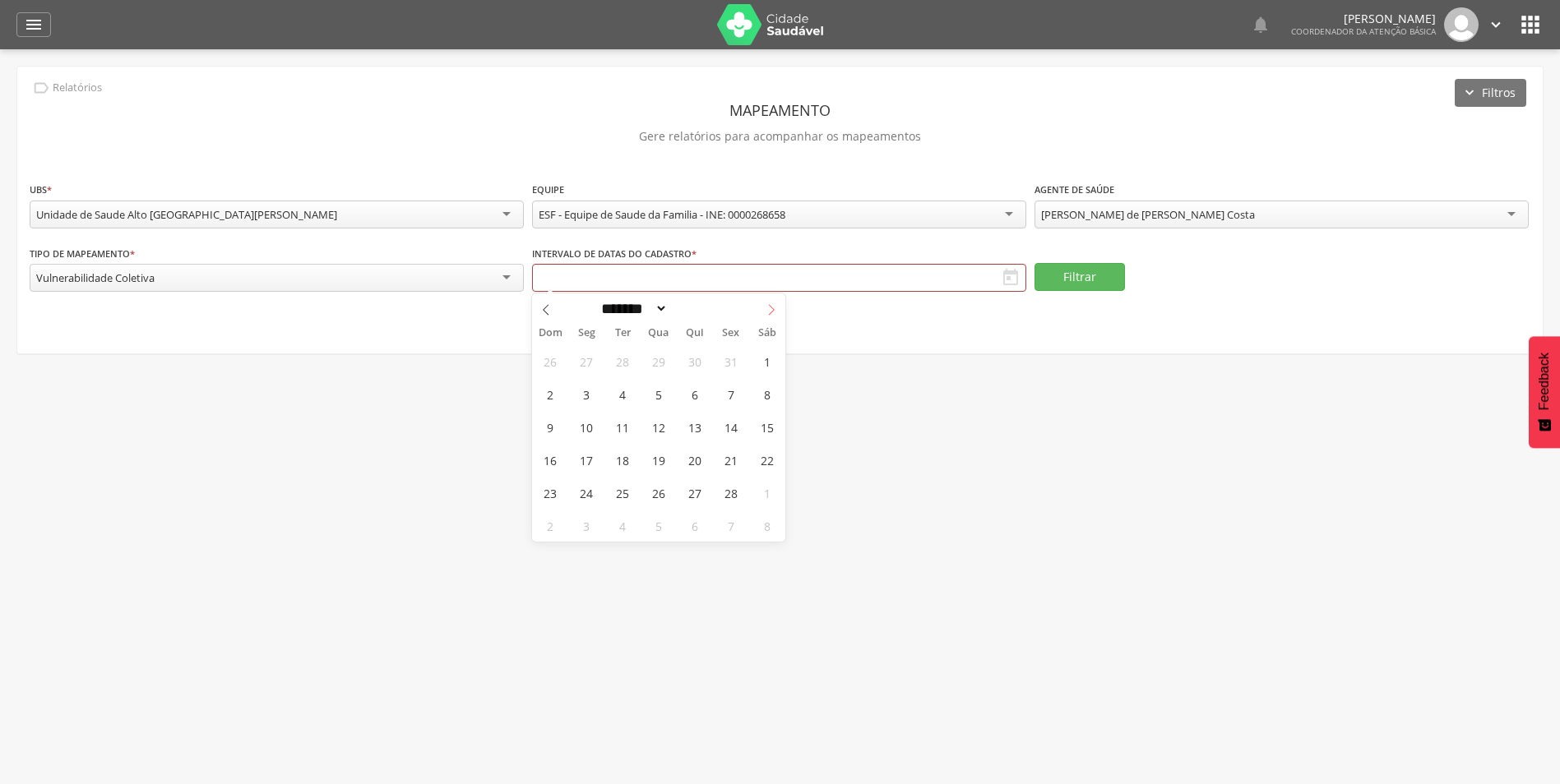
select select "*"
click at [1103, 279] on button "Filtrar" at bounding box center [1080, 276] width 90 height 28
click at [771, 357] on span "1" at bounding box center [767, 361] width 32 height 32
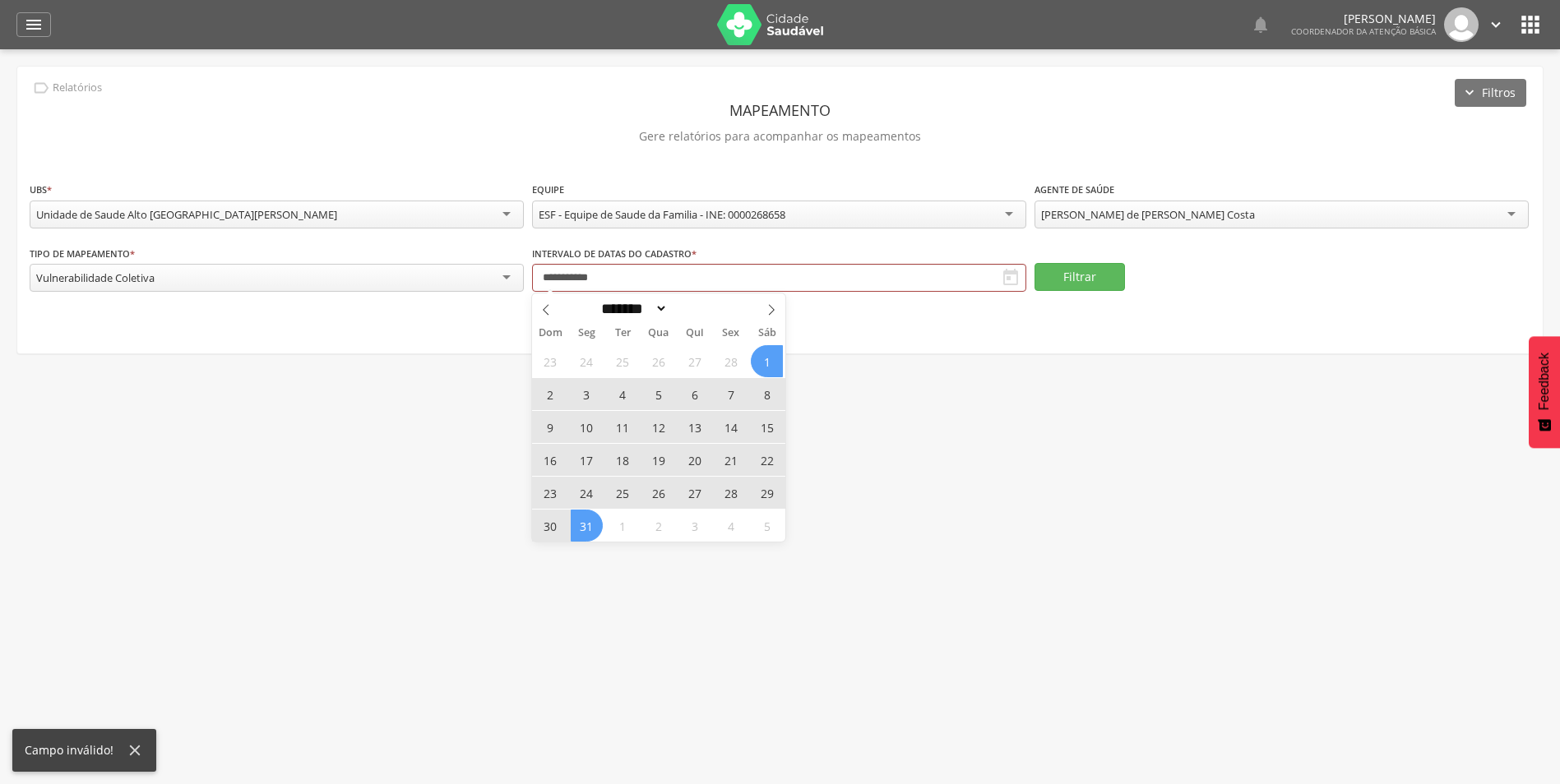
click at [584, 517] on span "31" at bounding box center [586, 525] width 32 height 32
type input "**********"
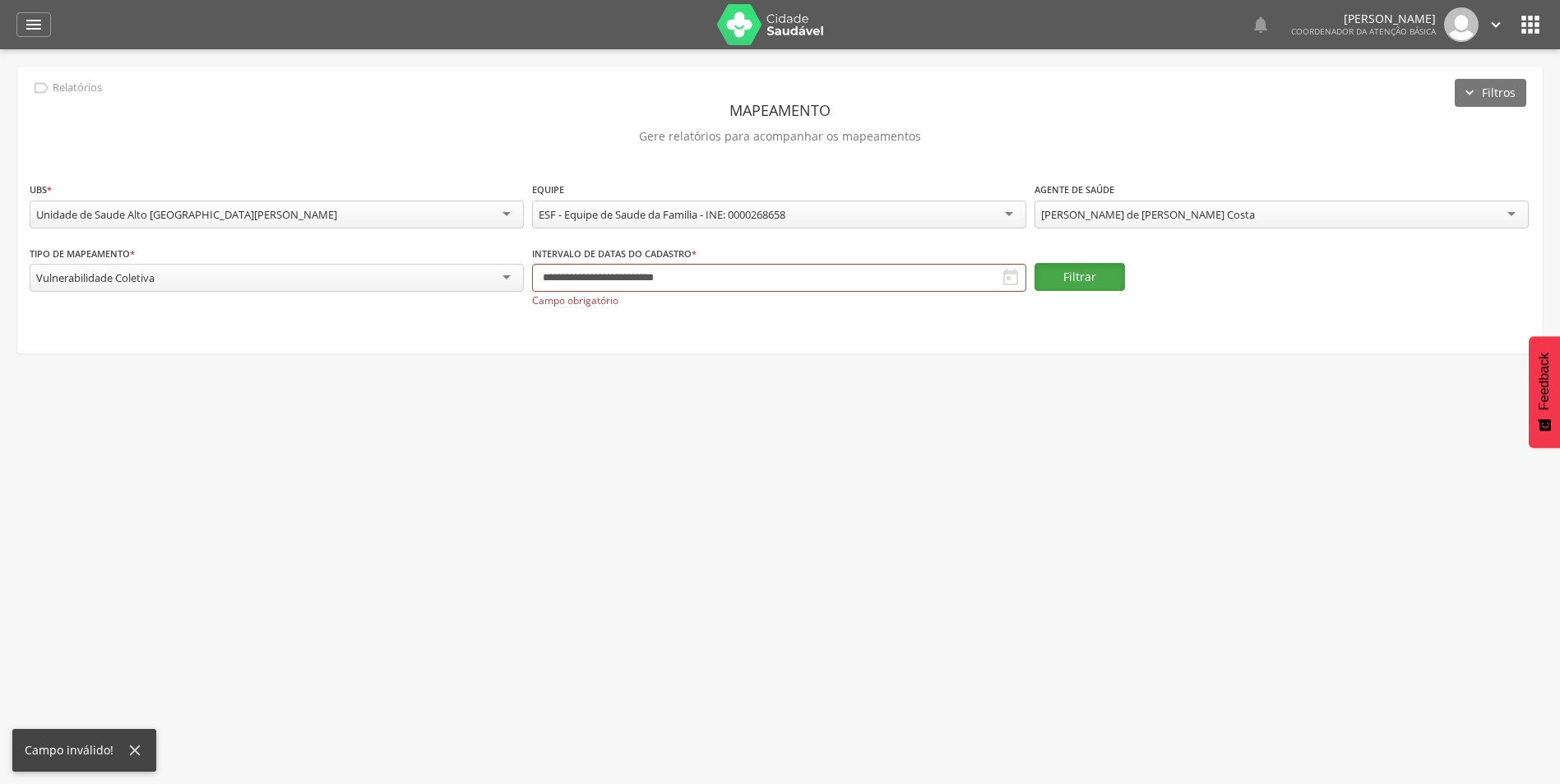
click at [1079, 267] on button "Filtrar" at bounding box center [1080, 276] width 90 height 28
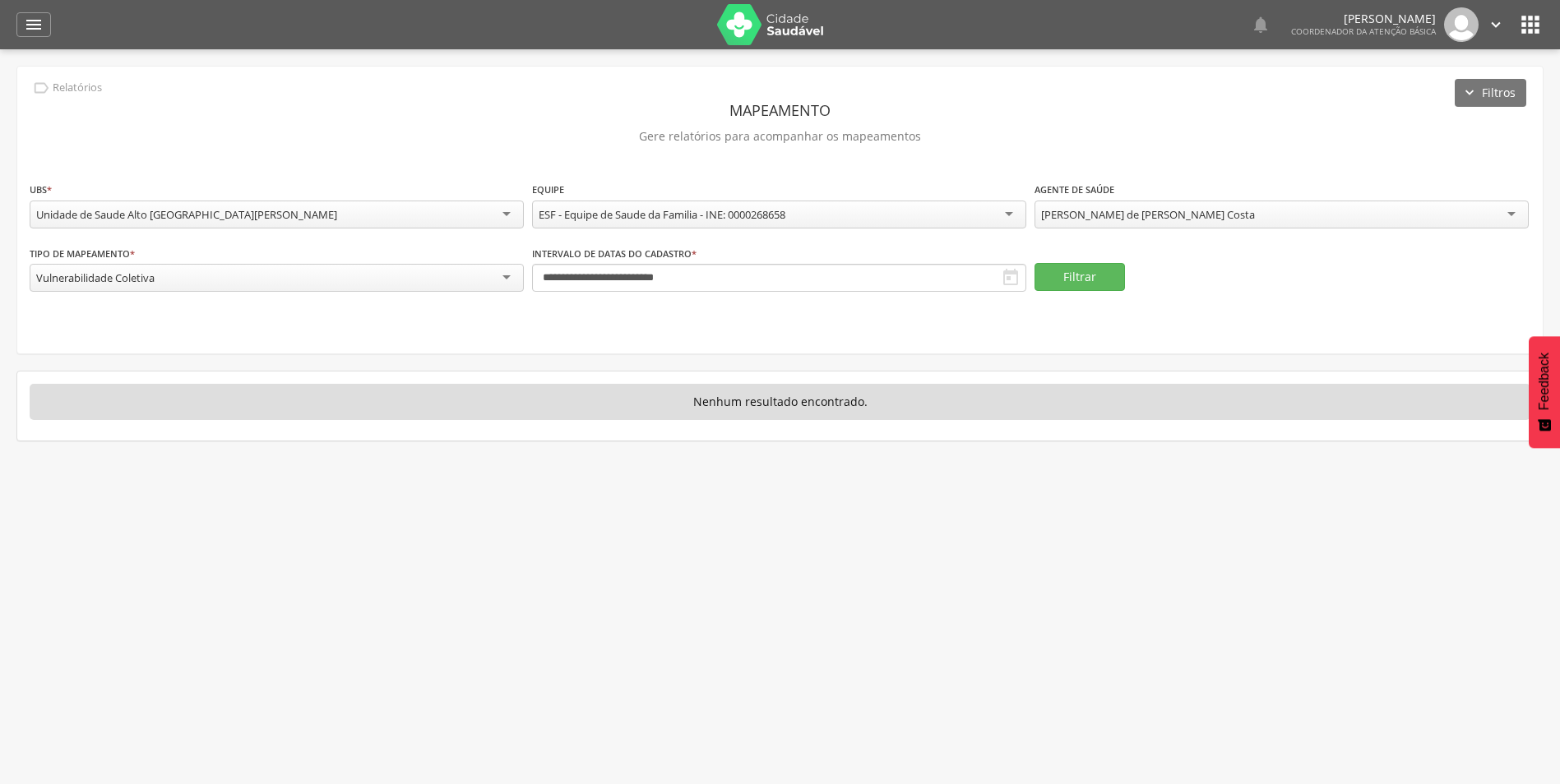
click at [1525, 22] on icon "" at bounding box center [1531, 24] width 26 height 26
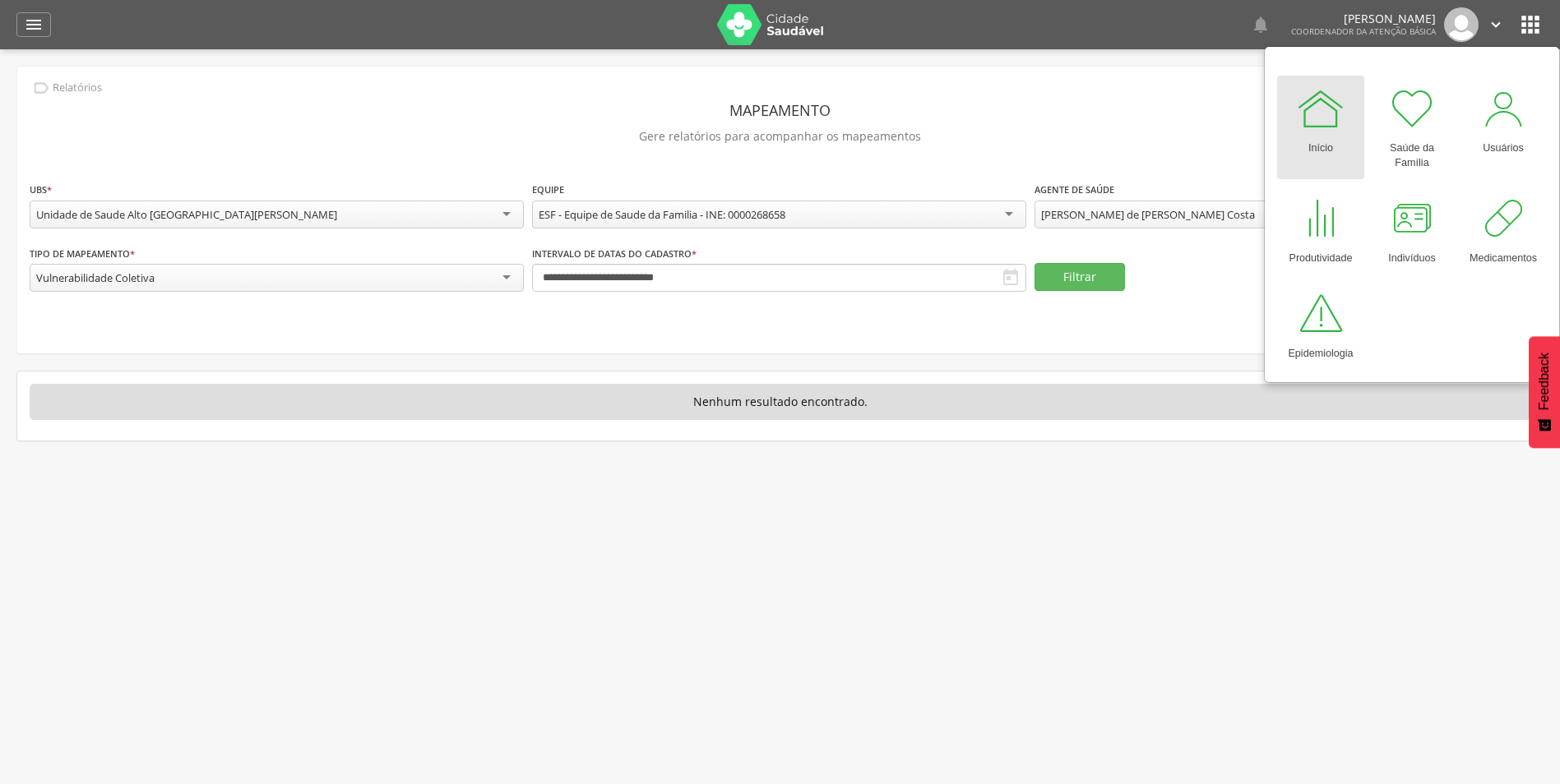
click at [16, 20] on header " Dashboard Supervisão Produtividade Mapa da cidade Ranking App desatualizado Ú…" at bounding box center [780, 24] width 1560 height 49
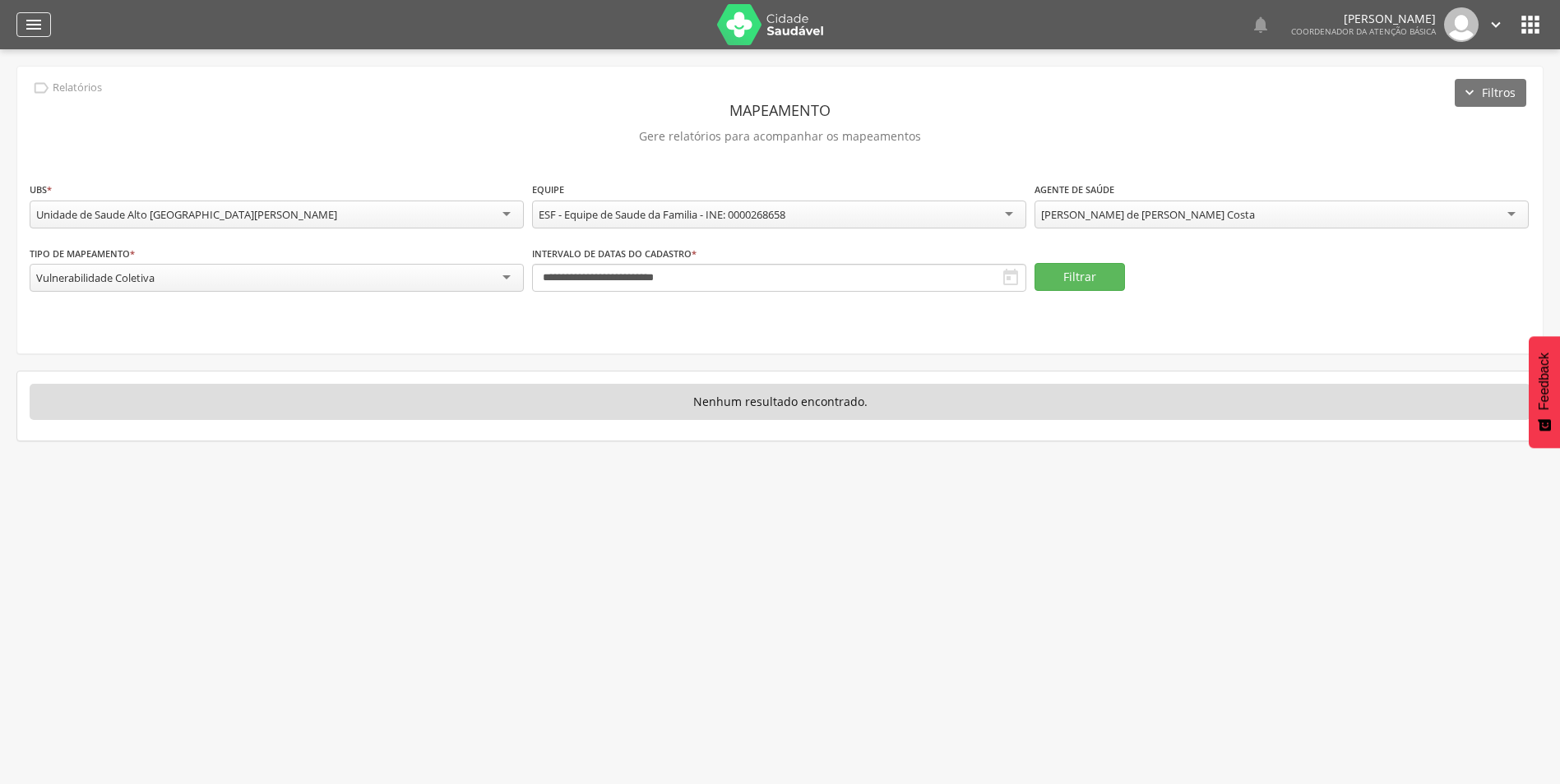
click at [38, 22] on icon "" at bounding box center [33, 24] width 20 height 20
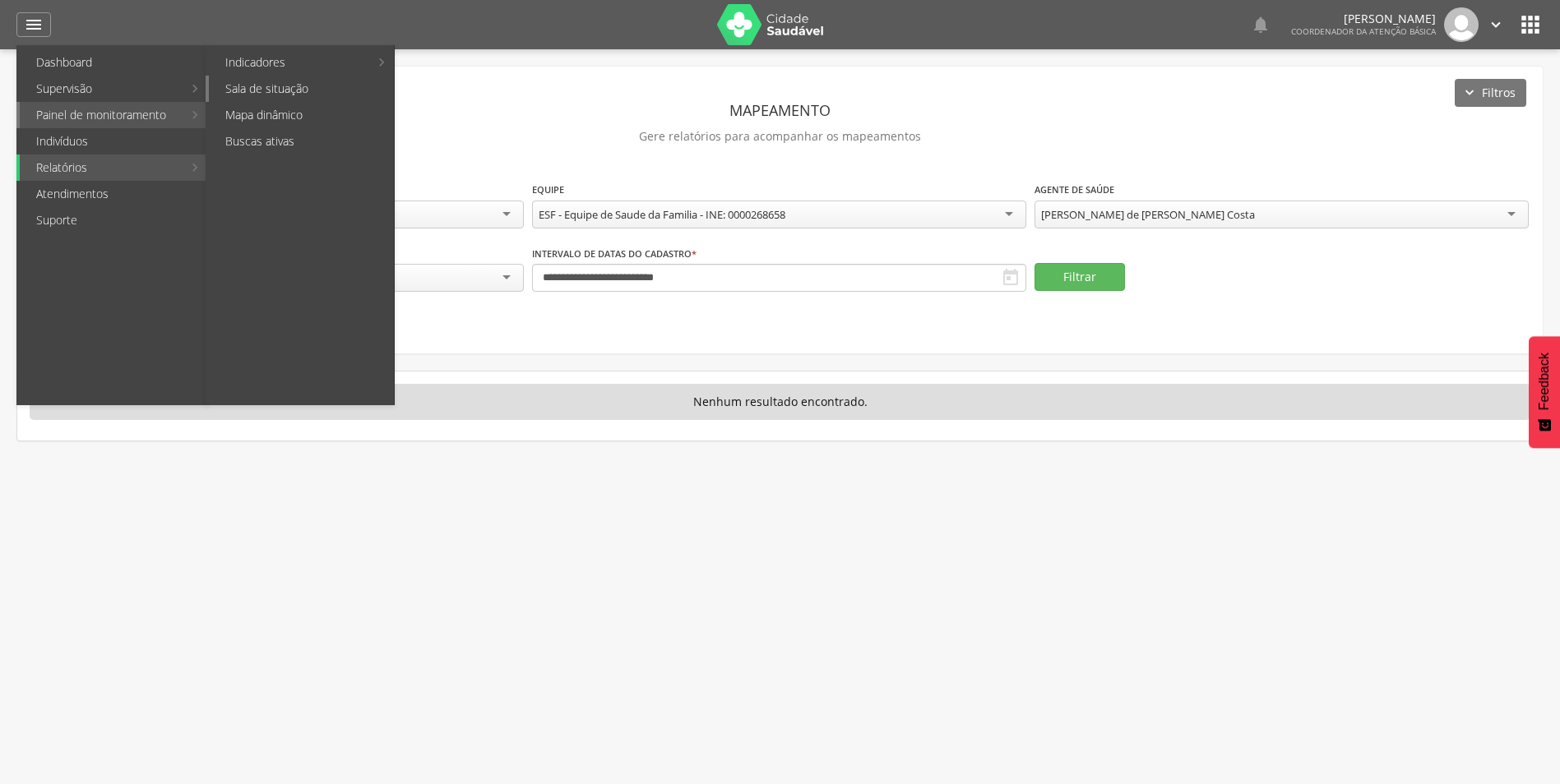
click at [322, 90] on link "Sala de situação" at bounding box center [301, 88] width 185 height 26
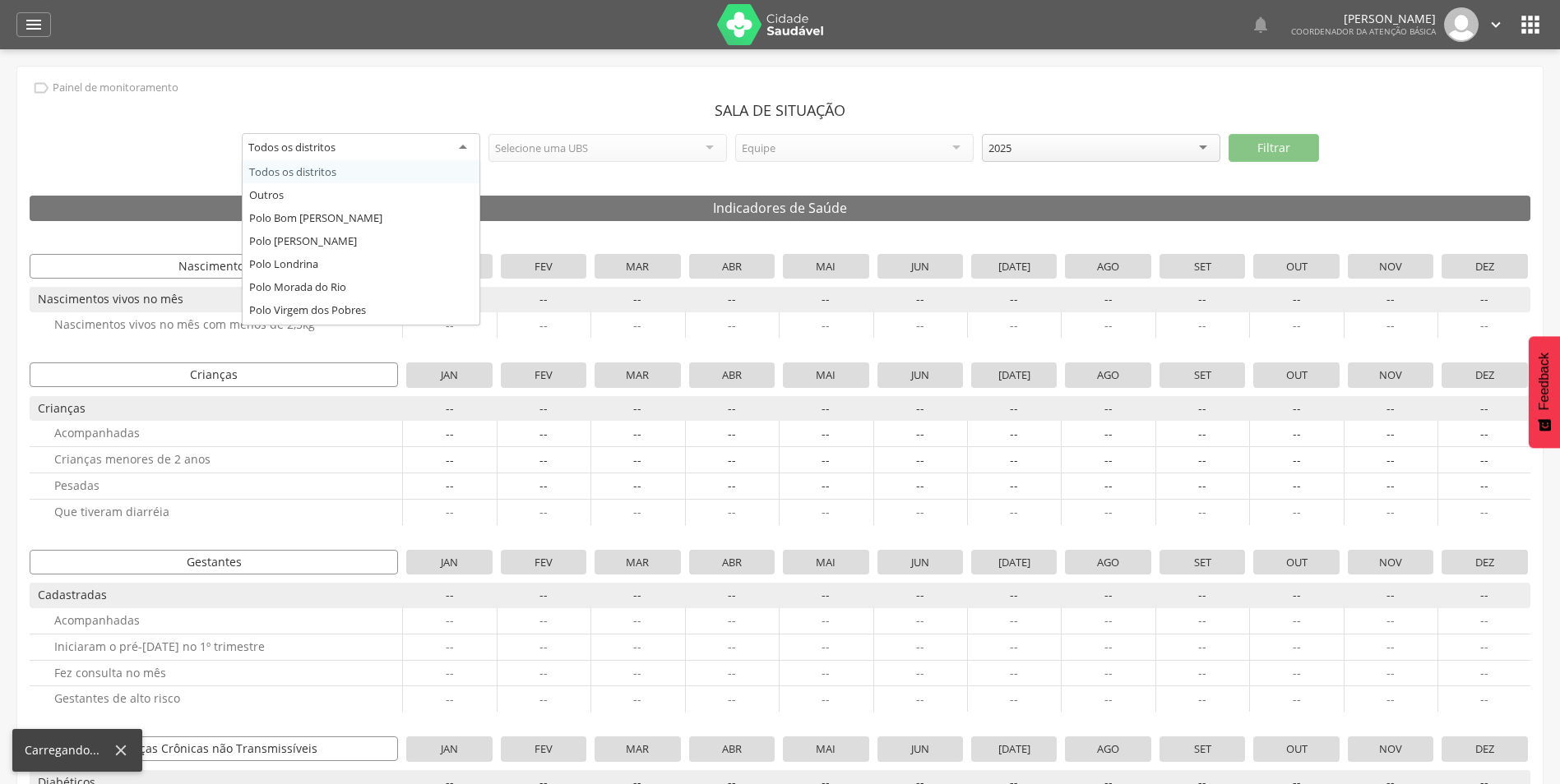
click at [469, 145] on div "Todos os distritos" at bounding box center [361, 148] width 238 height 29
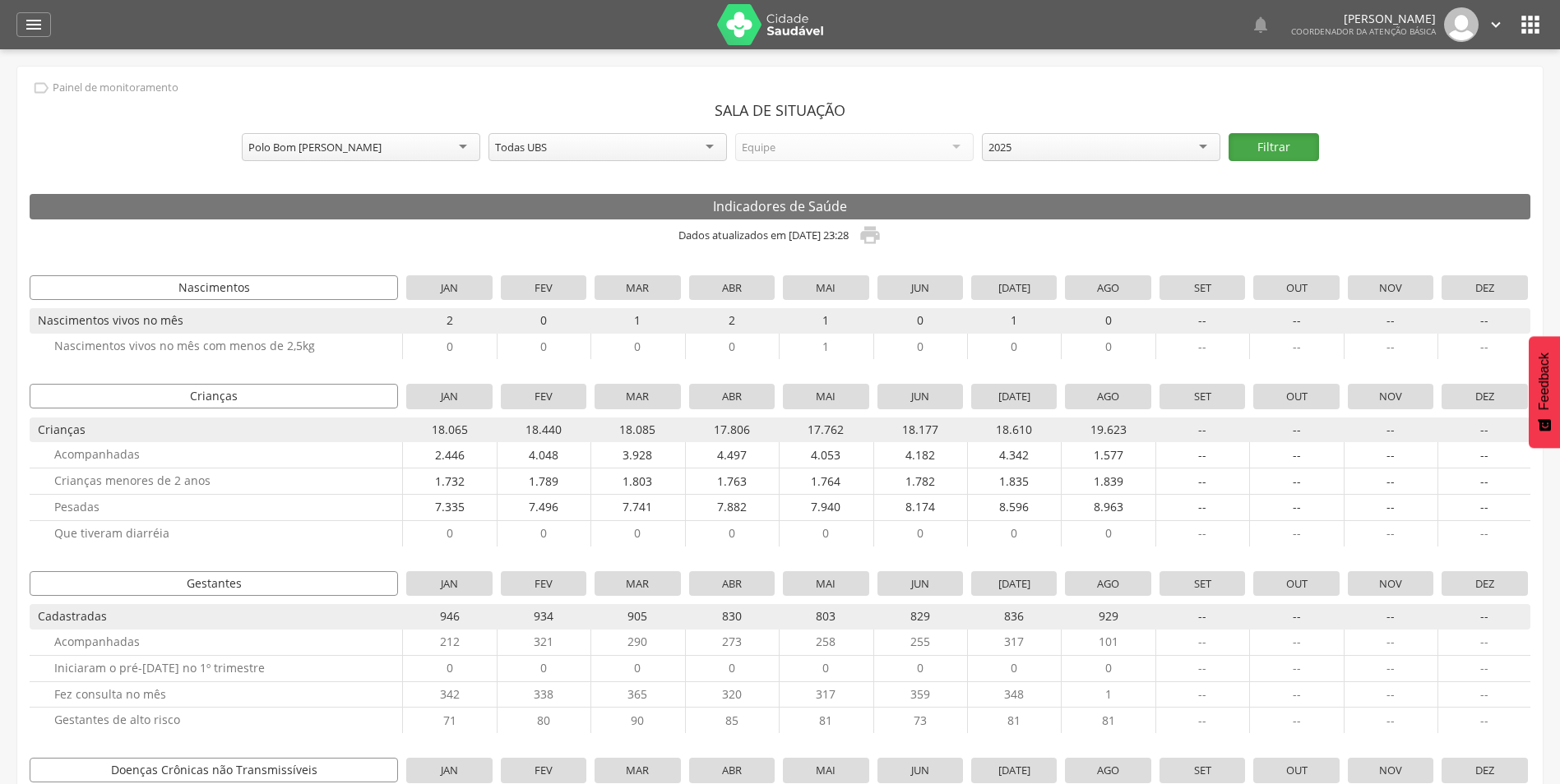
click at [1295, 147] on button "Filtrar" at bounding box center [1274, 147] width 90 height 28
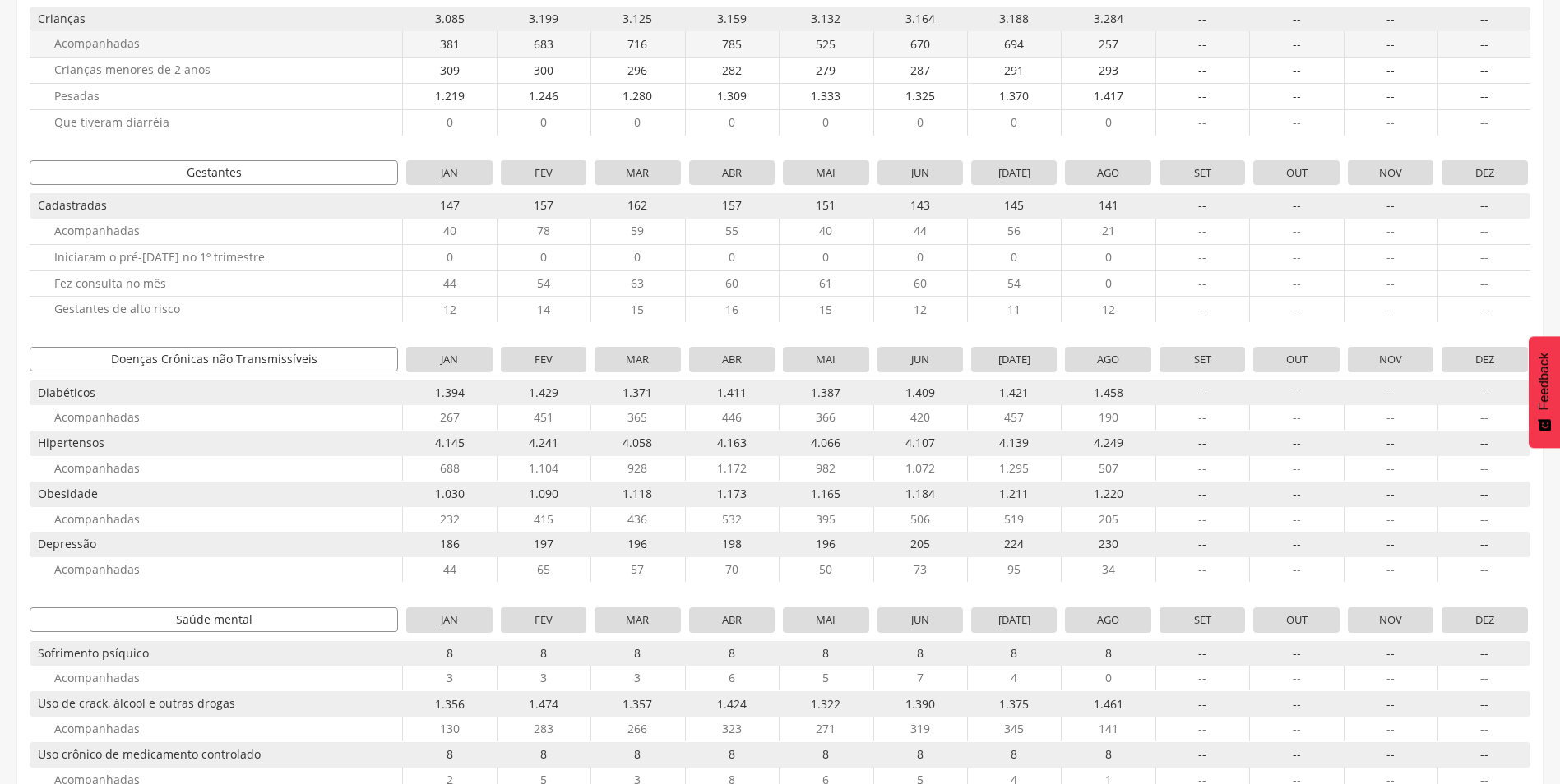
scroll to position [493, 0]
